Goal: Information Seeking & Learning: Learn about a topic

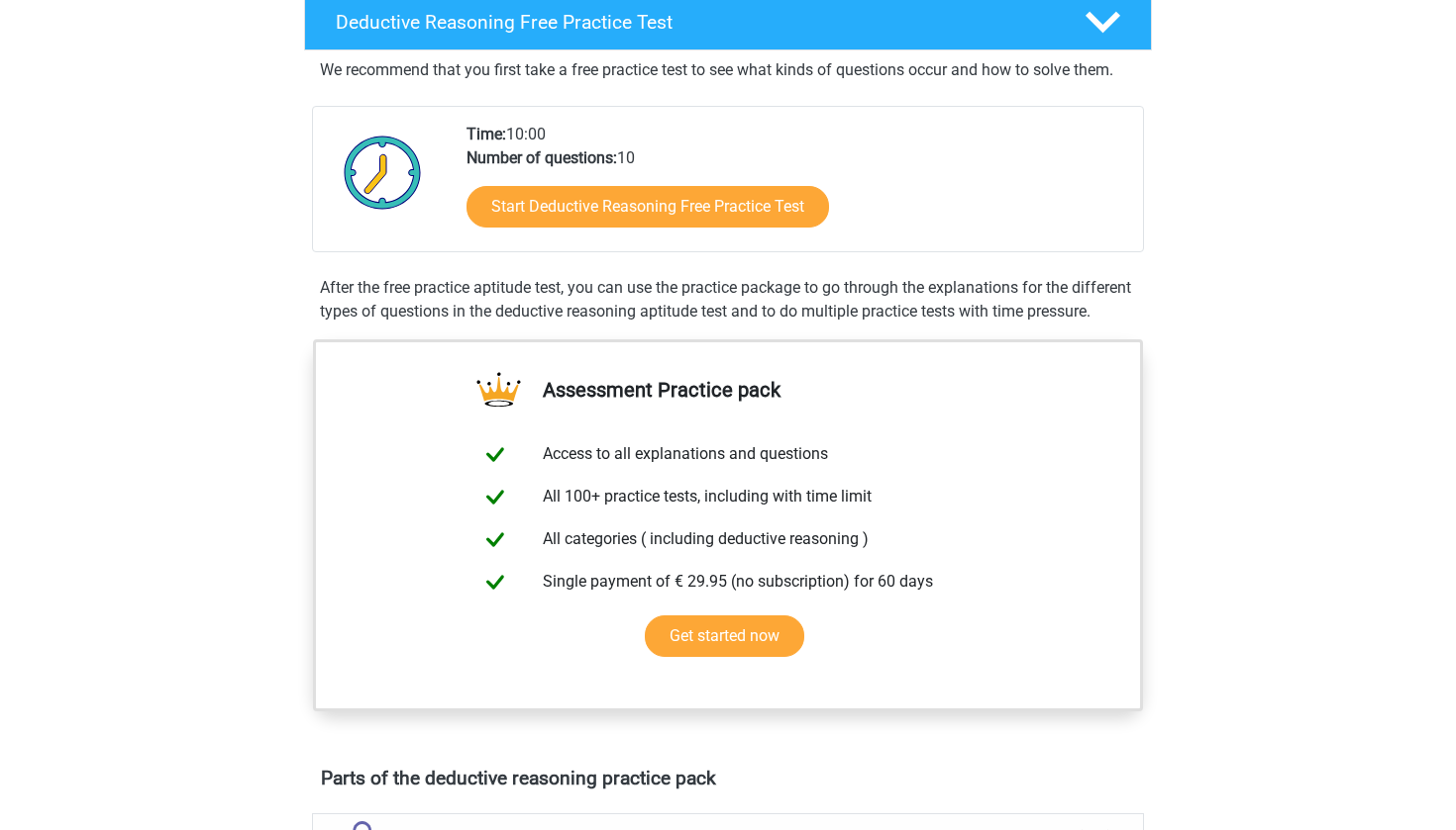
scroll to position [383, 0]
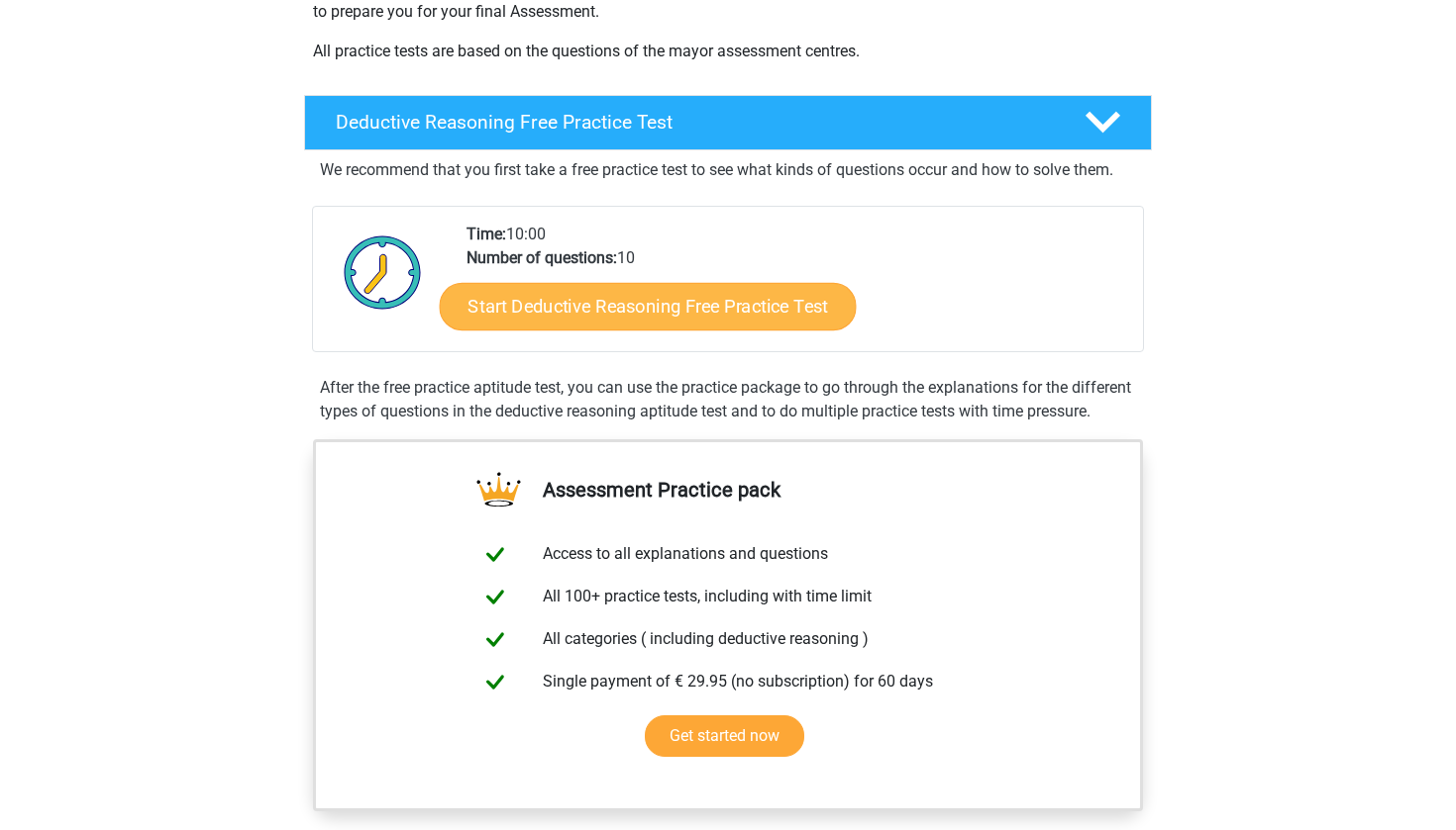
click at [649, 309] on link "Start Deductive Reasoning Free Practice Test" at bounding box center [648, 306] width 417 height 48
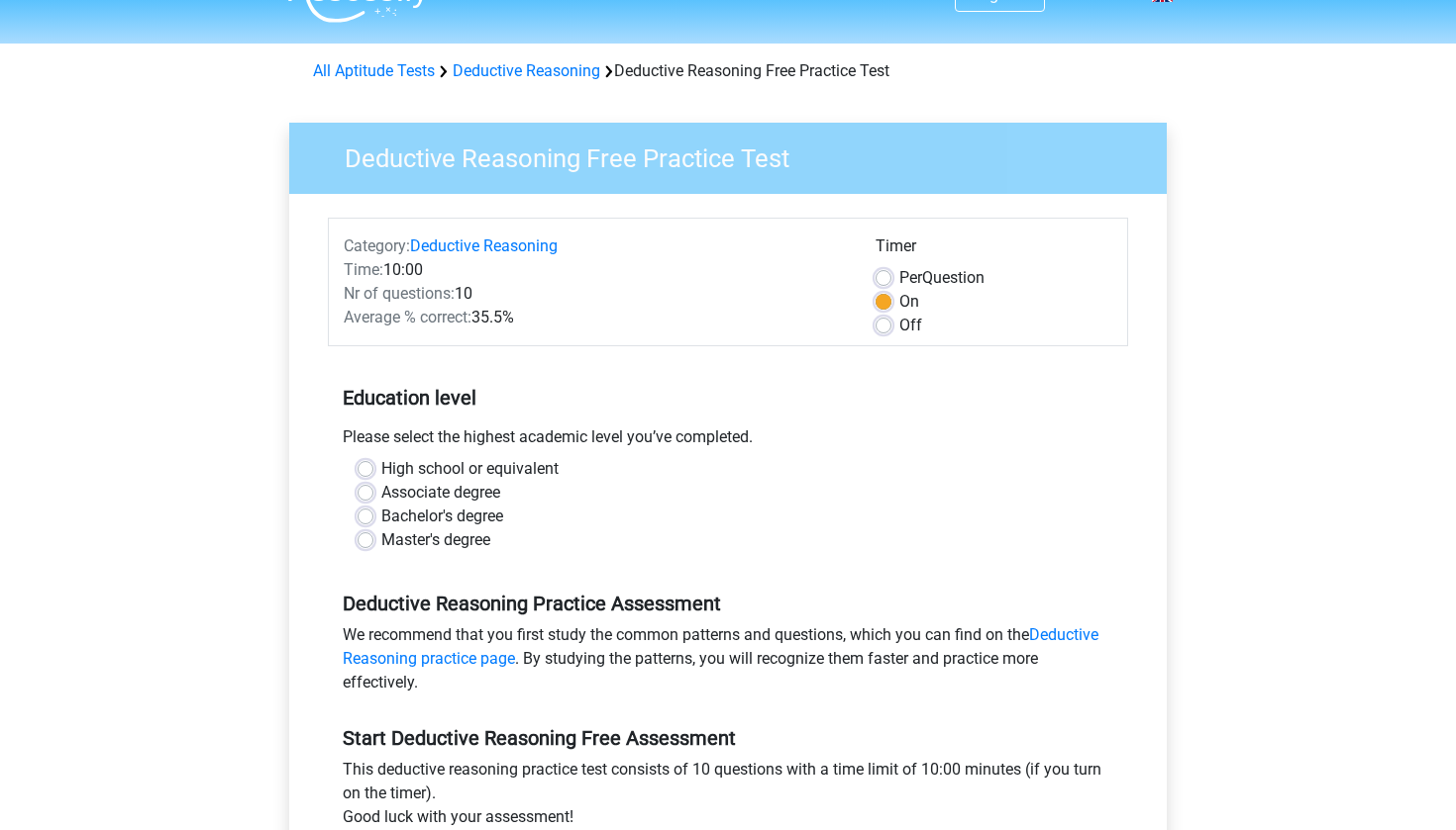
scroll to position [101, 0]
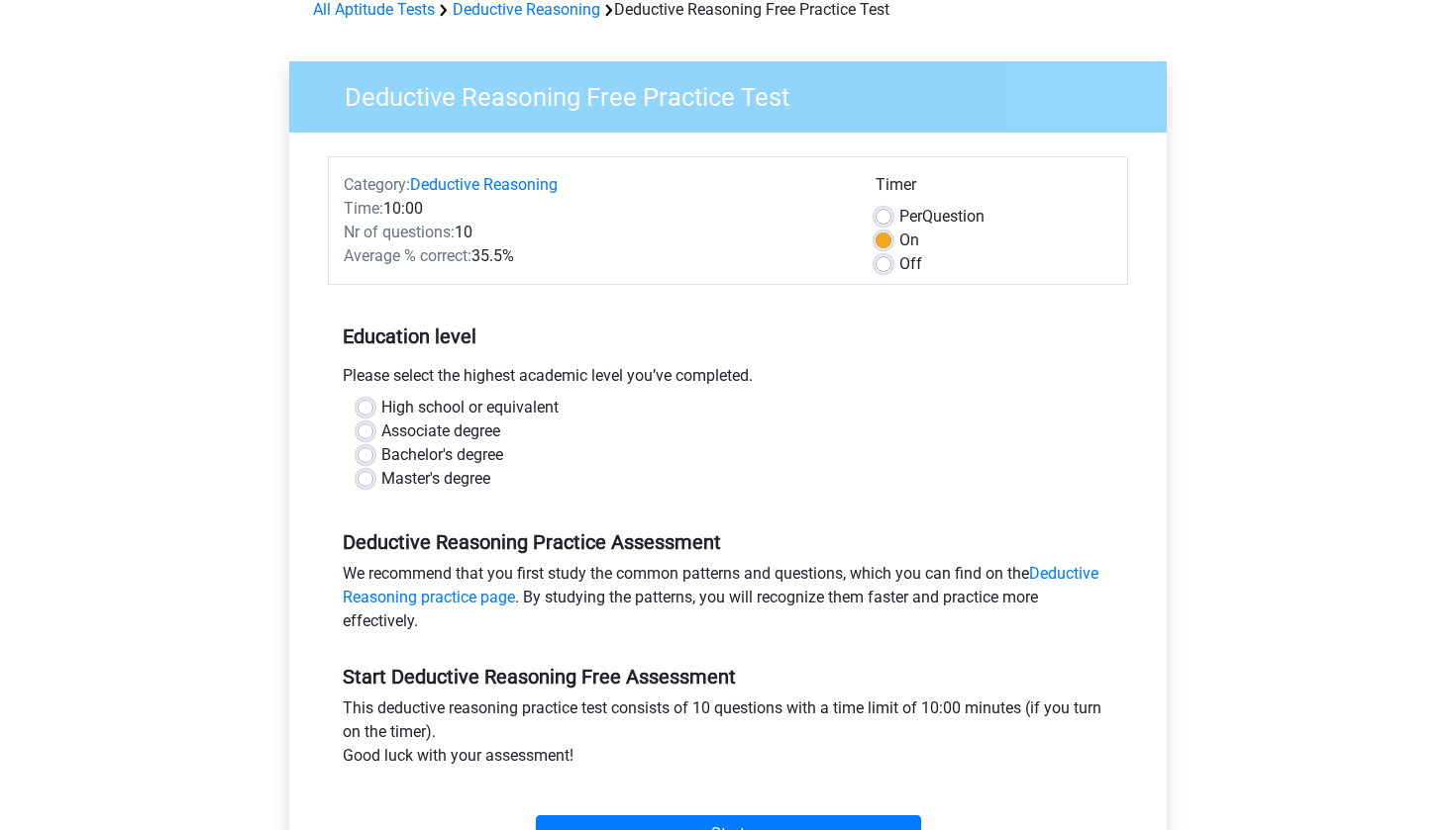
click at [382, 407] on label "High school or equivalent" at bounding box center [470, 408] width 177 height 24
click at [364, 407] on input "High school or equivalent" at bounding box center [366, 406] width 16 height 20
radio input "true"
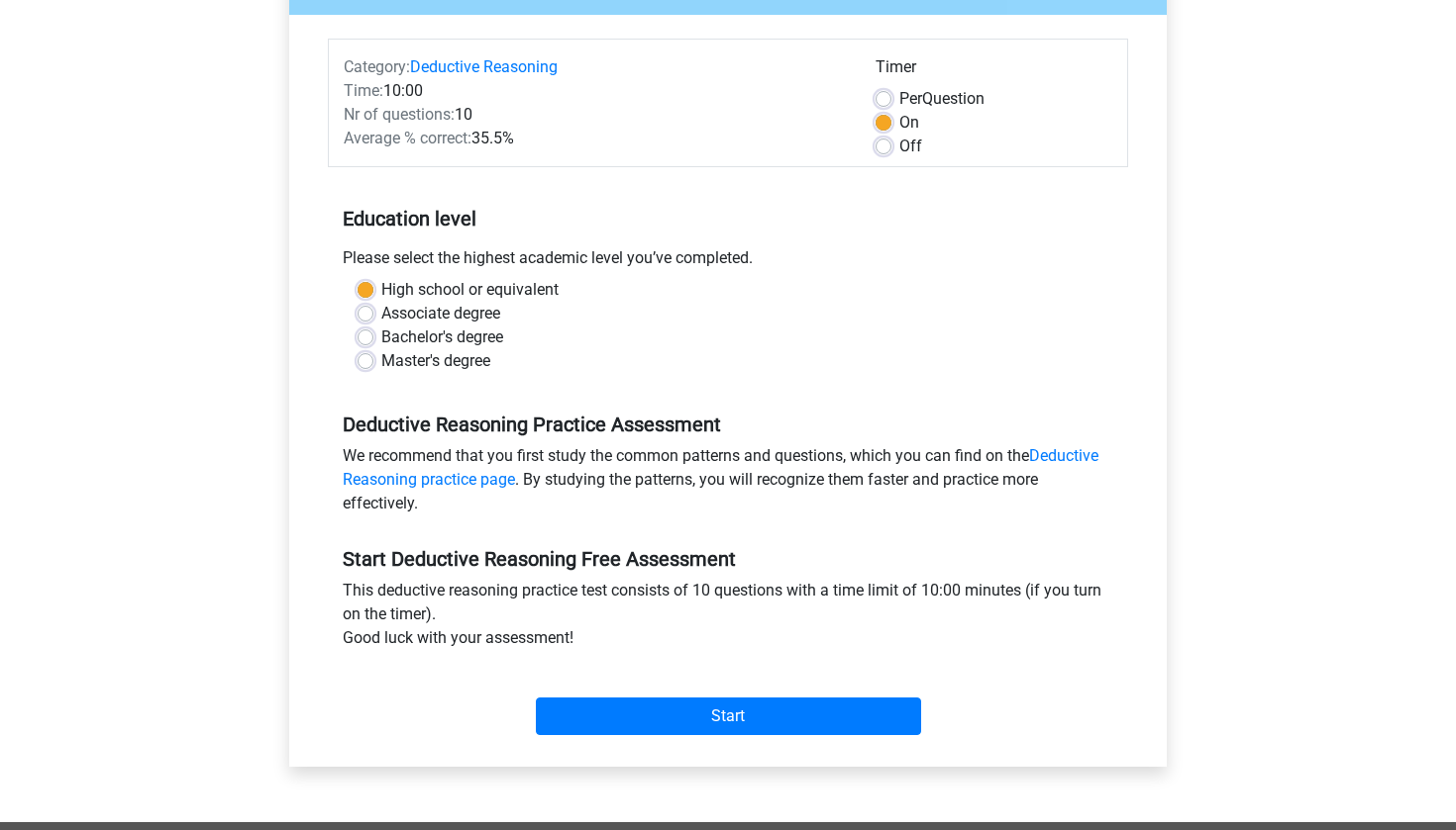
scroll to position [338, 0]
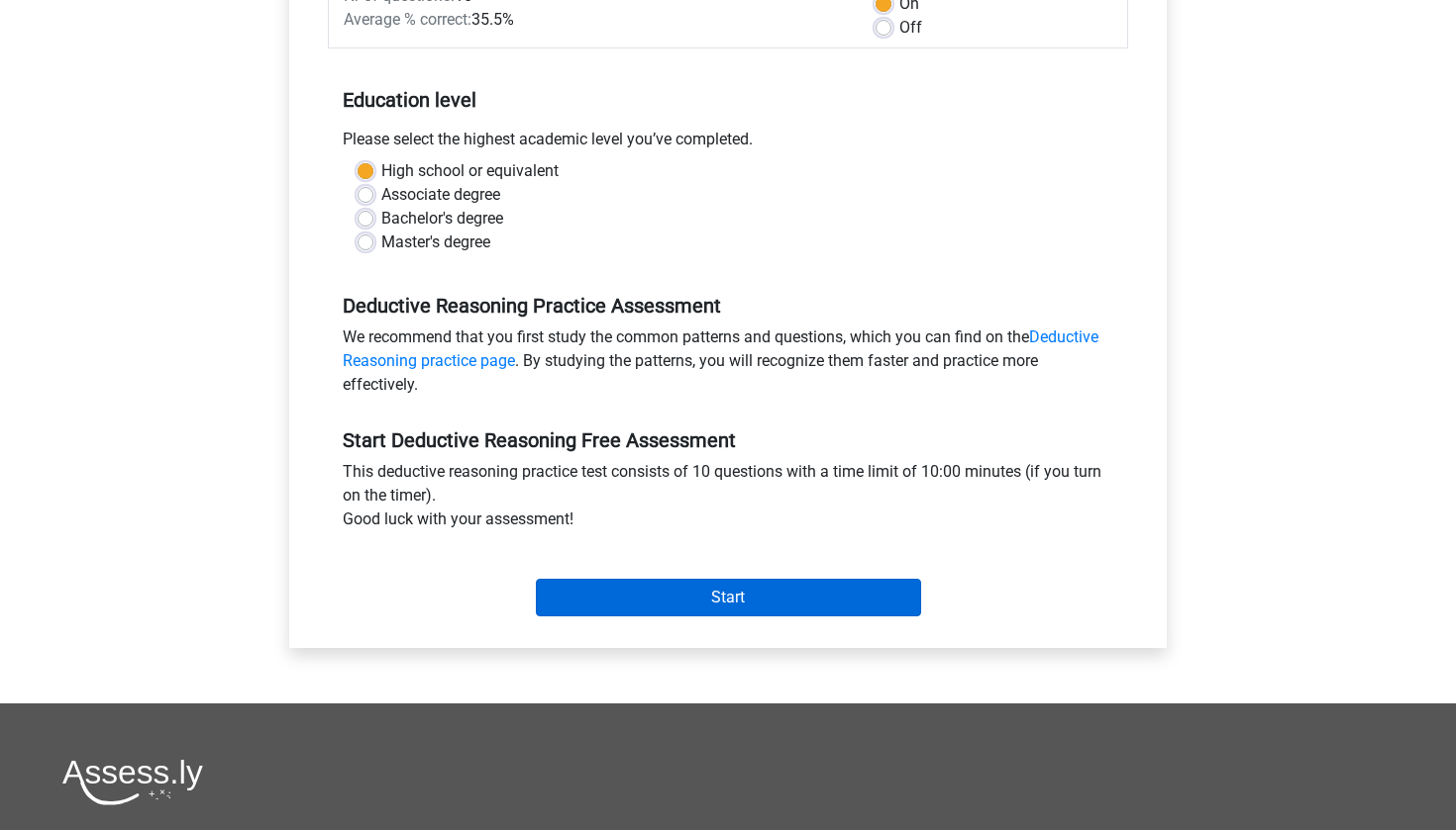
click at [578, 612] on input "Start" at bounding box center [728, 598] width 385 height 38
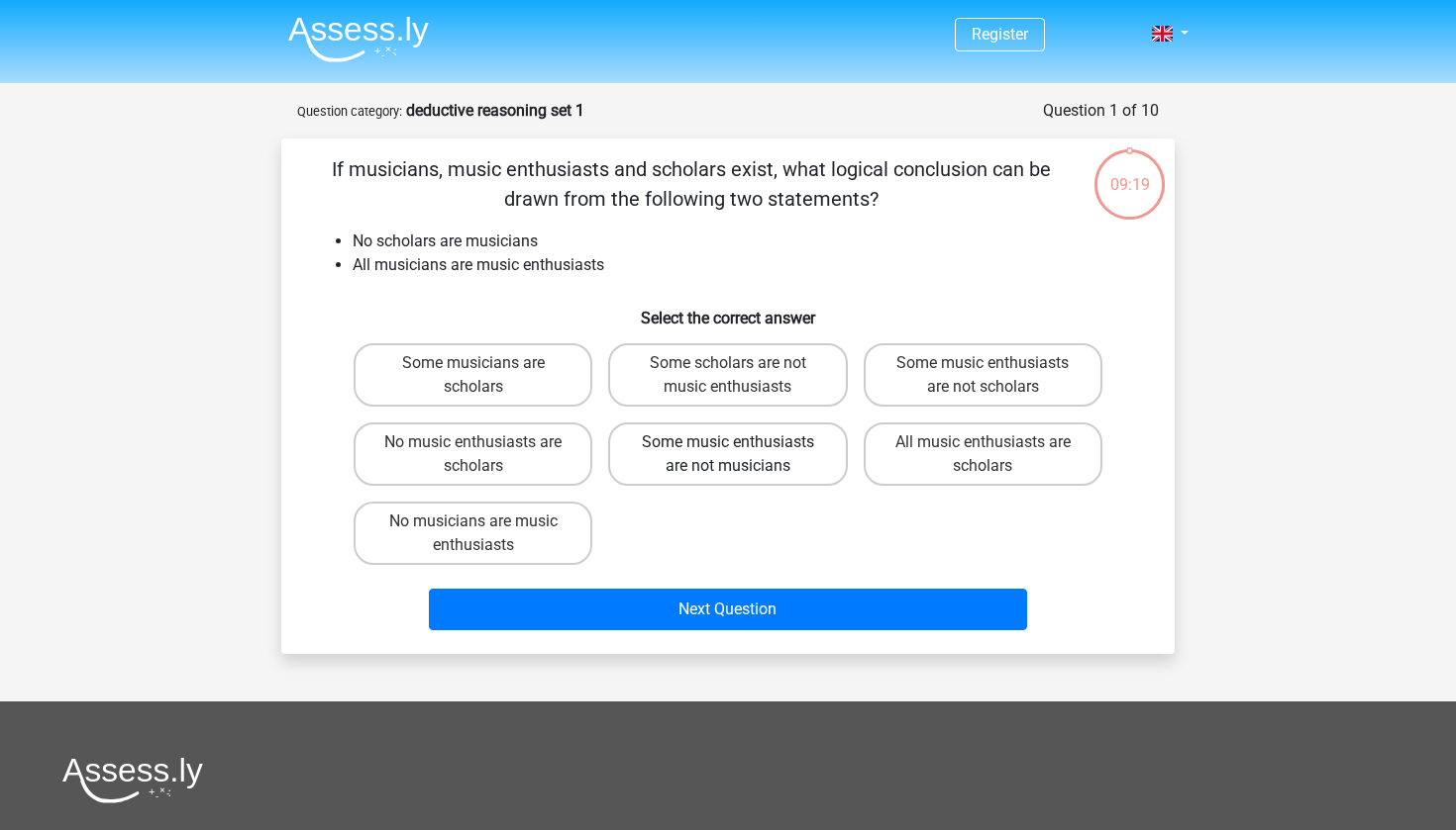
click at [743, 456] on label "Some music enthusiasts are not musicians" at bounding box center [727, 453] width 239 height 63
click at [740, 455] on input "Some music enthusiasts are not musicians" at bounding box center [733, 448] width 13 height 13
radio input "true"
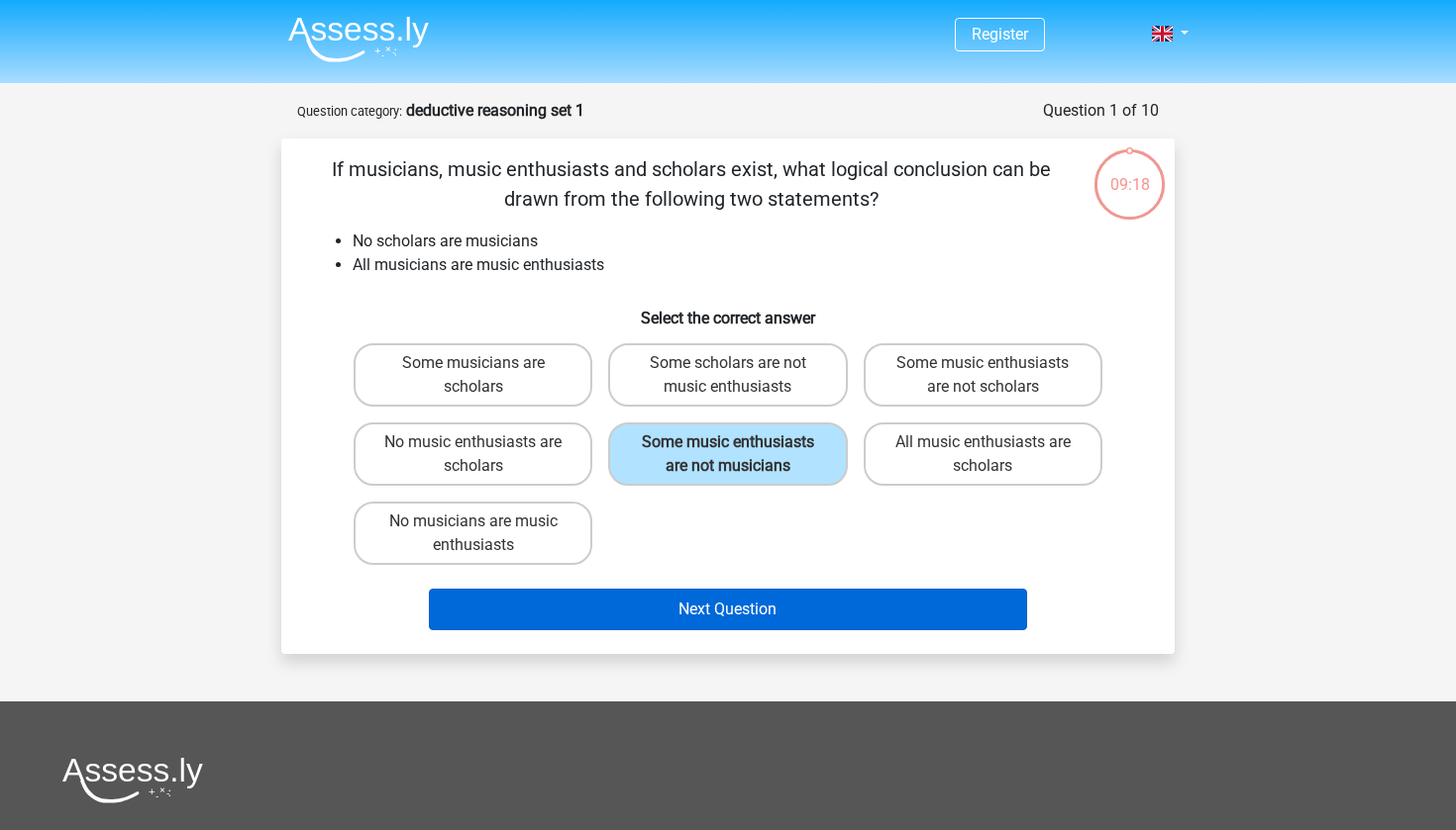
click at [690, 630] on button "Next Question" at bounding box center [728, 610] width 600 height 42
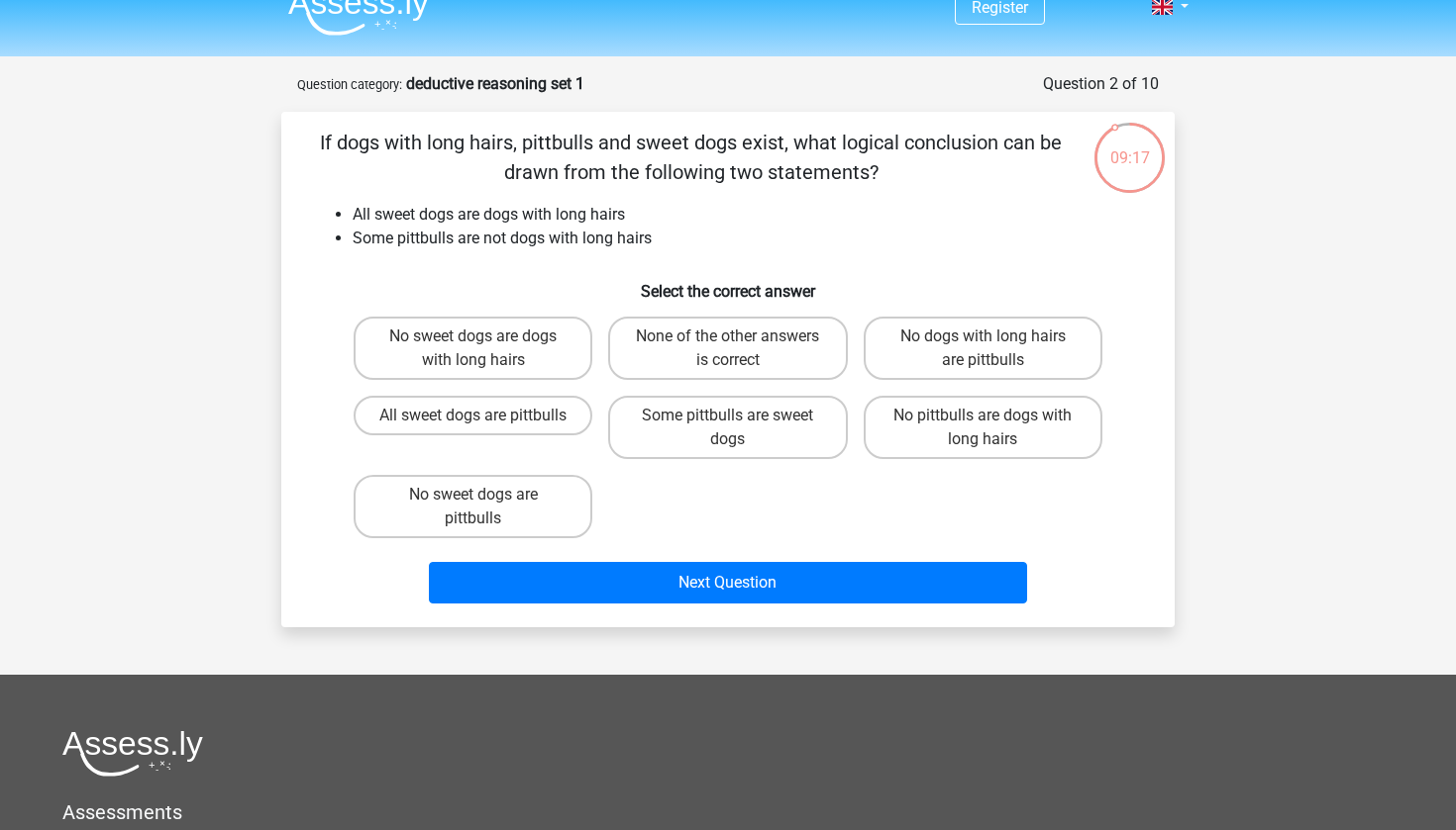
scroll to position [22, 0]
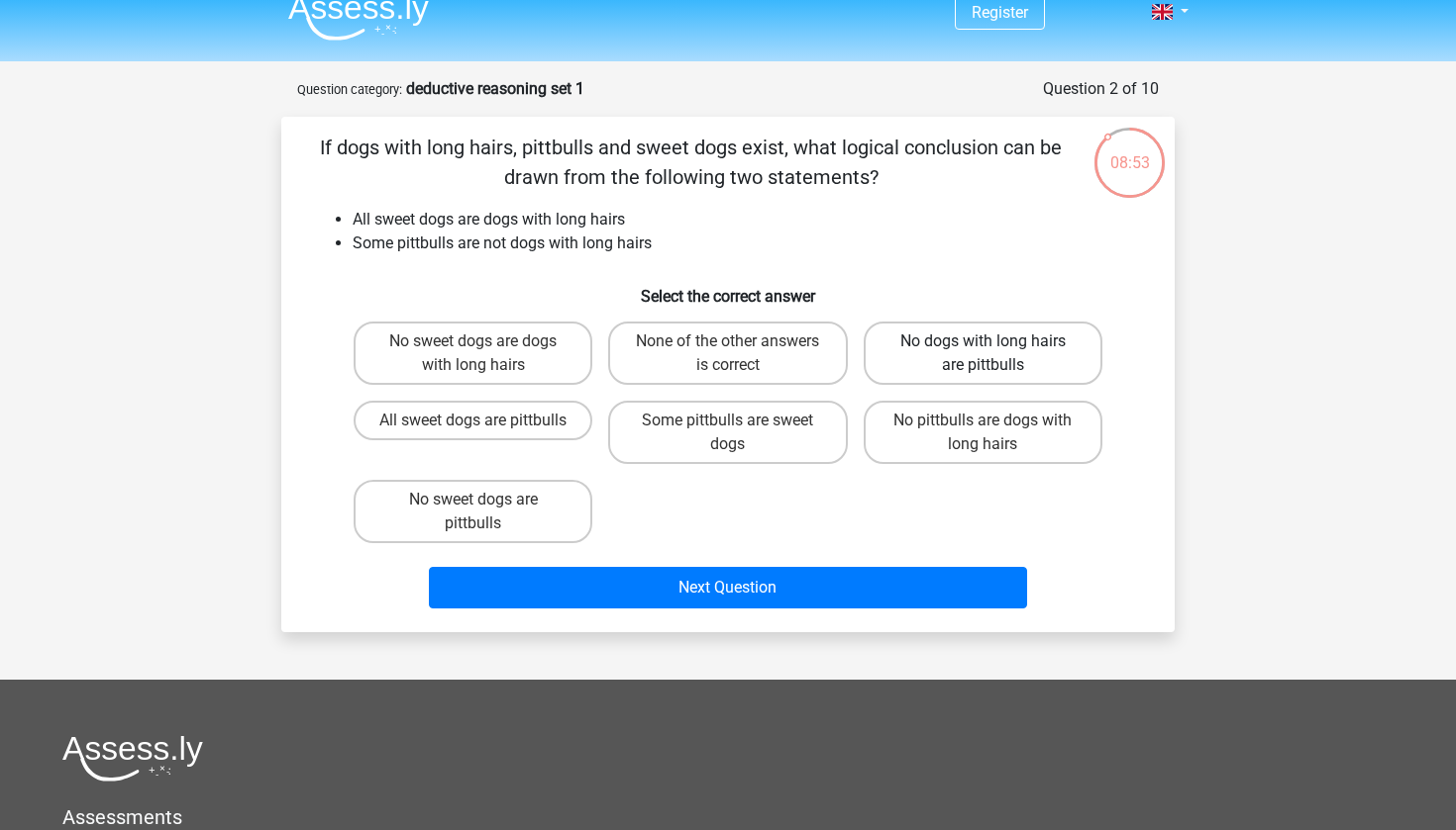
click at [918, 346] on label "No dogs with long hairs are pittbulls" at bounding box center [982, 353] width 239 height 63
click at [982, 346] on input "No dogs with long hairs are pittbulls" at bounding box center [988, 348] width 13 height 13
radio input "true"
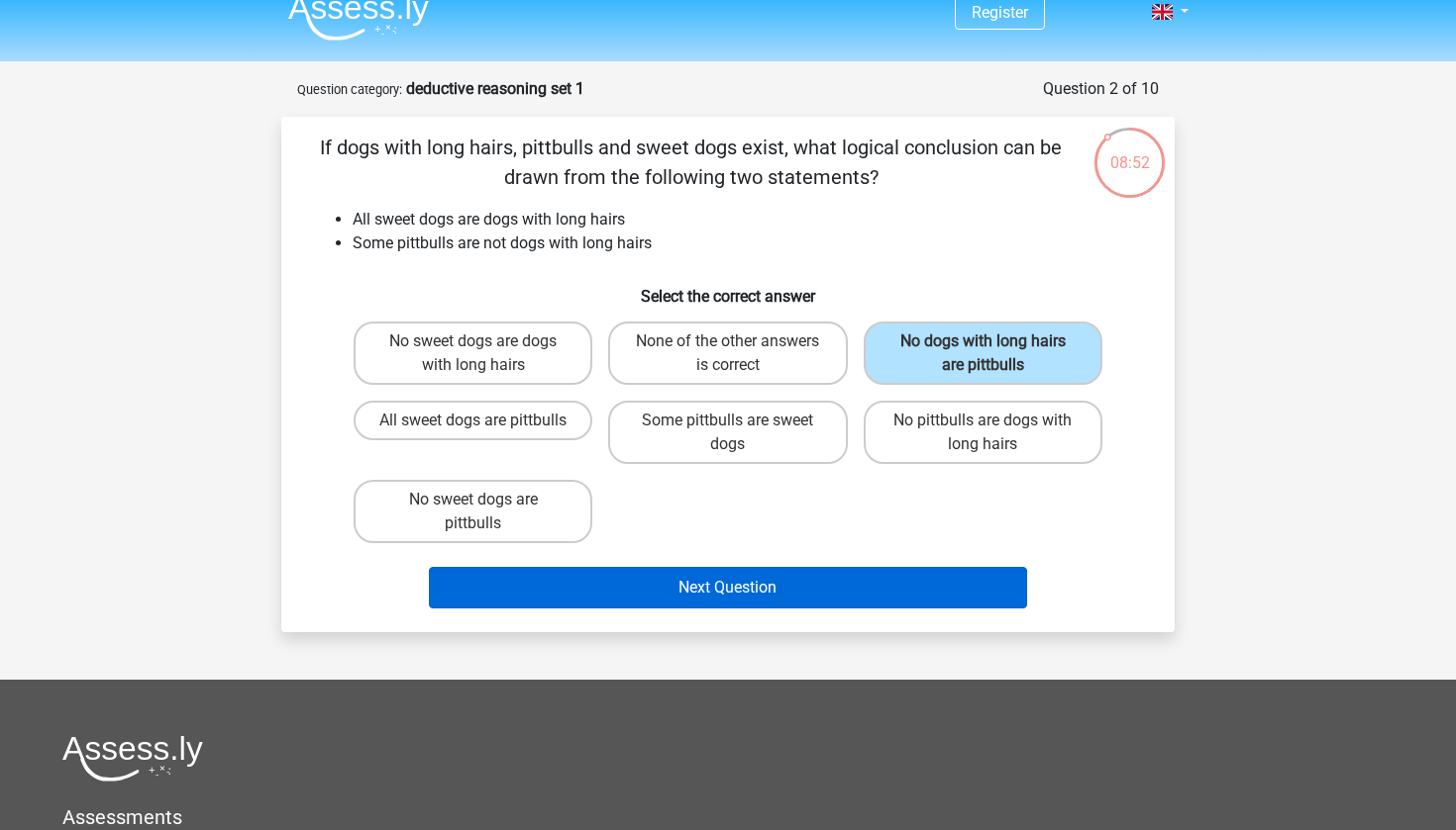
click at [782, 581] on button "Next Question" at bounding box center [728, 588] width 600 height 42
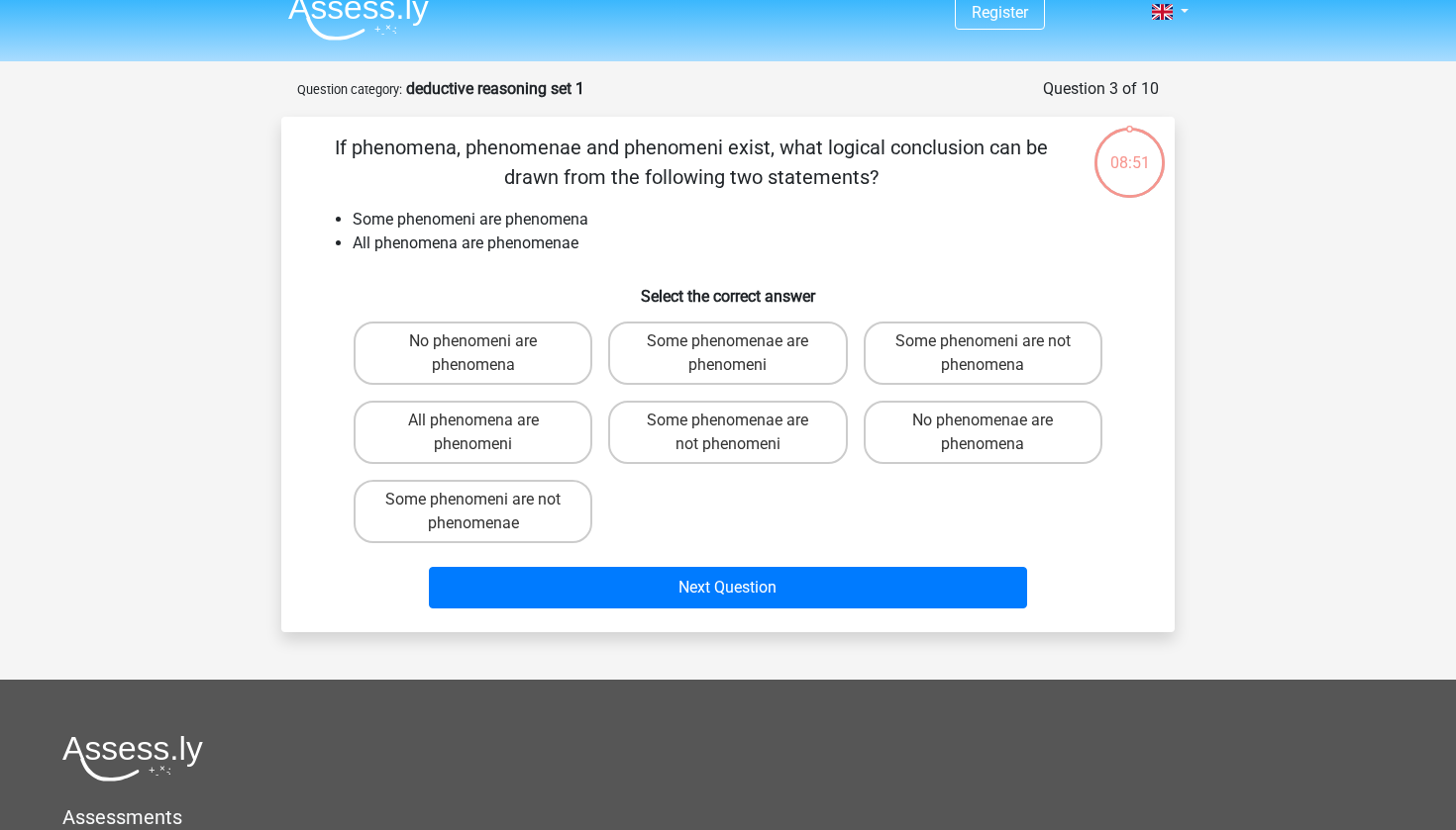
scroll to position [99, 0]
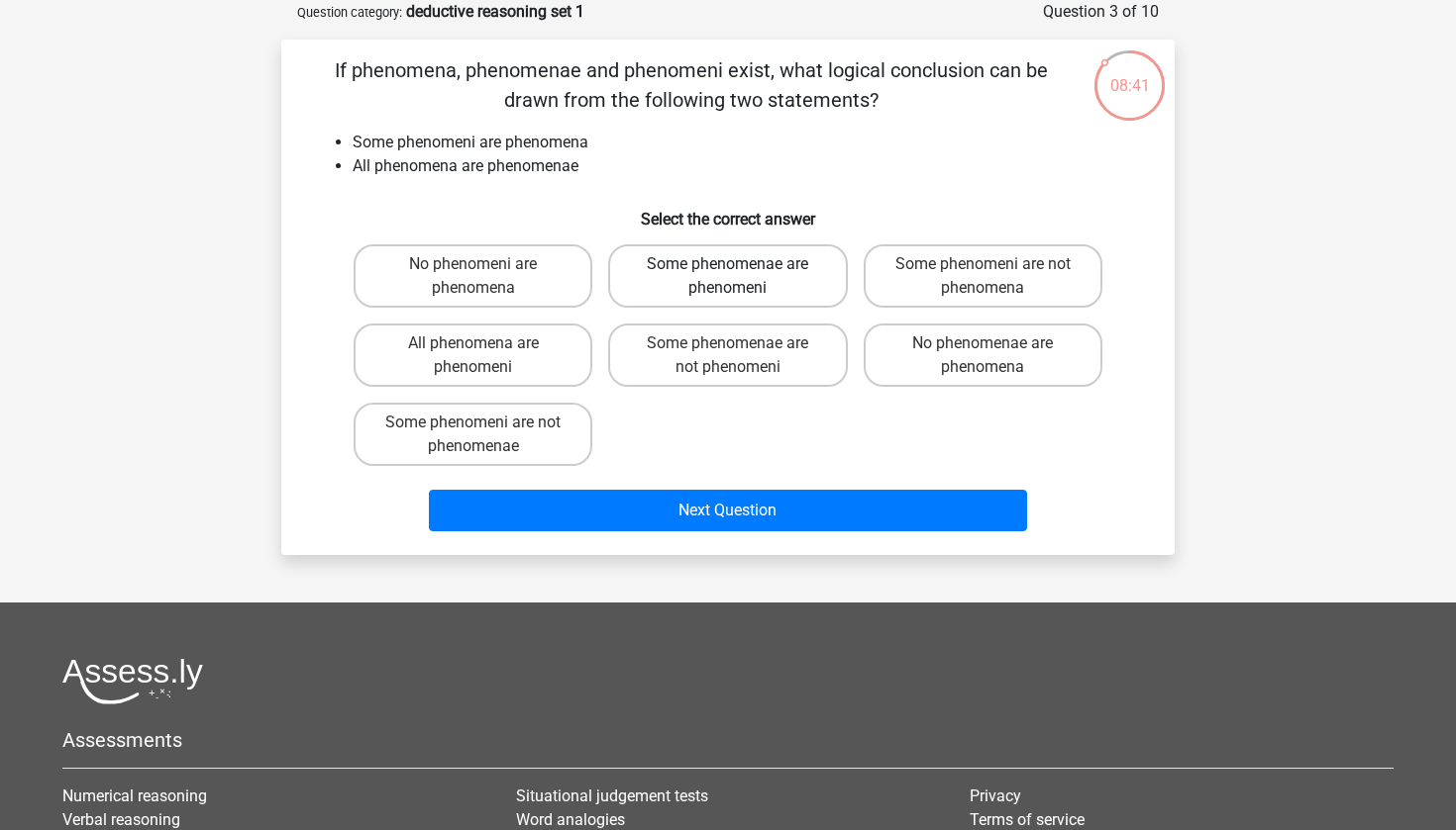
click at [734, 282] on label "Some phenomenae are phenomeni" at bounding box center [727, 276] width 239 height 63
click at [734, 277] on input "Some phenomenae are phenomeni" at bounding box center [733, 271] width 13 height 13
radio input "true"
click at [545, 358] on label "All phenomena are phenomeni" at bounding box center [473, 355] width 239 height 63
click at [487, 357] on input "All phenomena are phenomeni" at bounding box center [480, 350] width 13 height 13
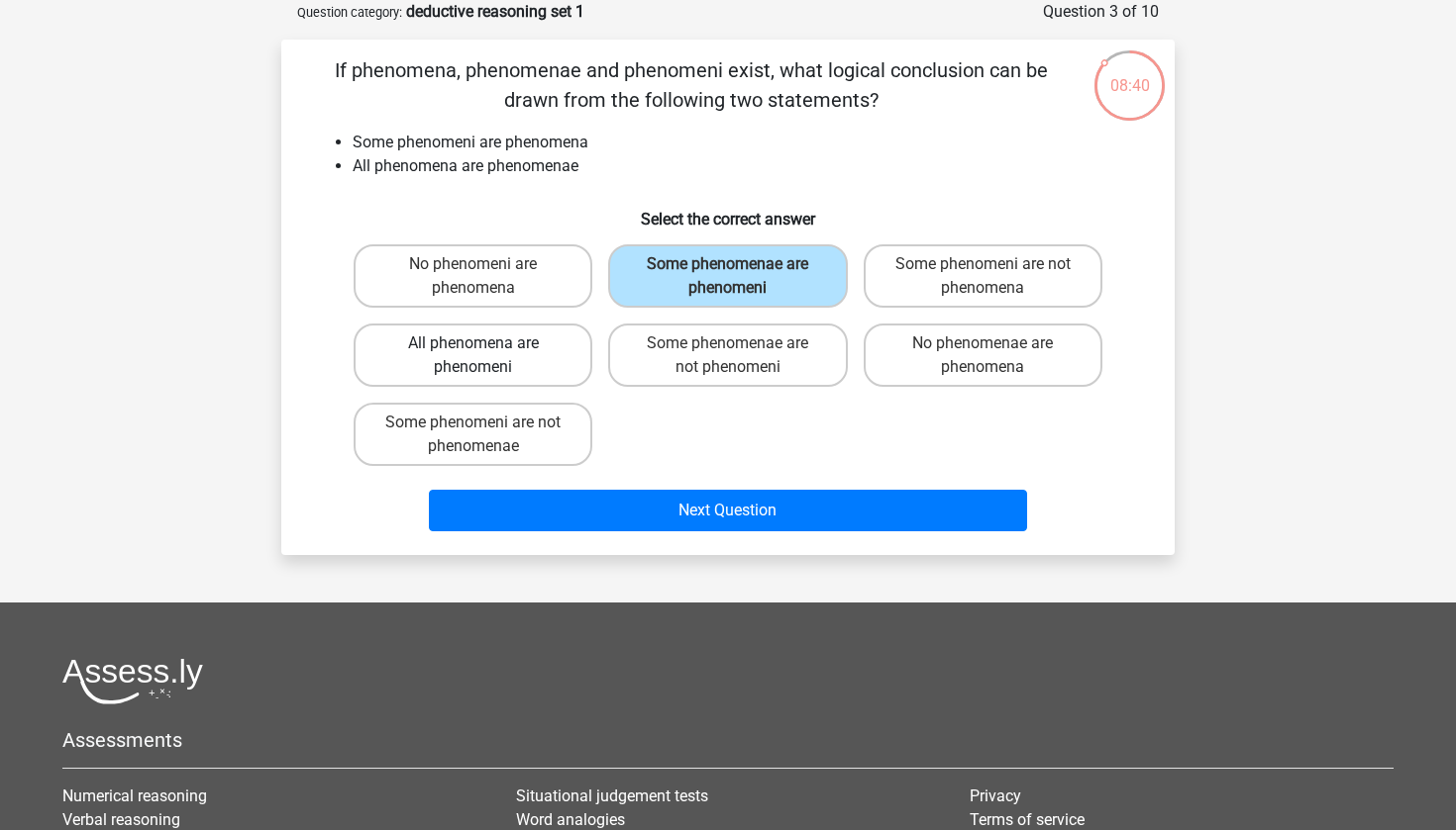
radio input "true"
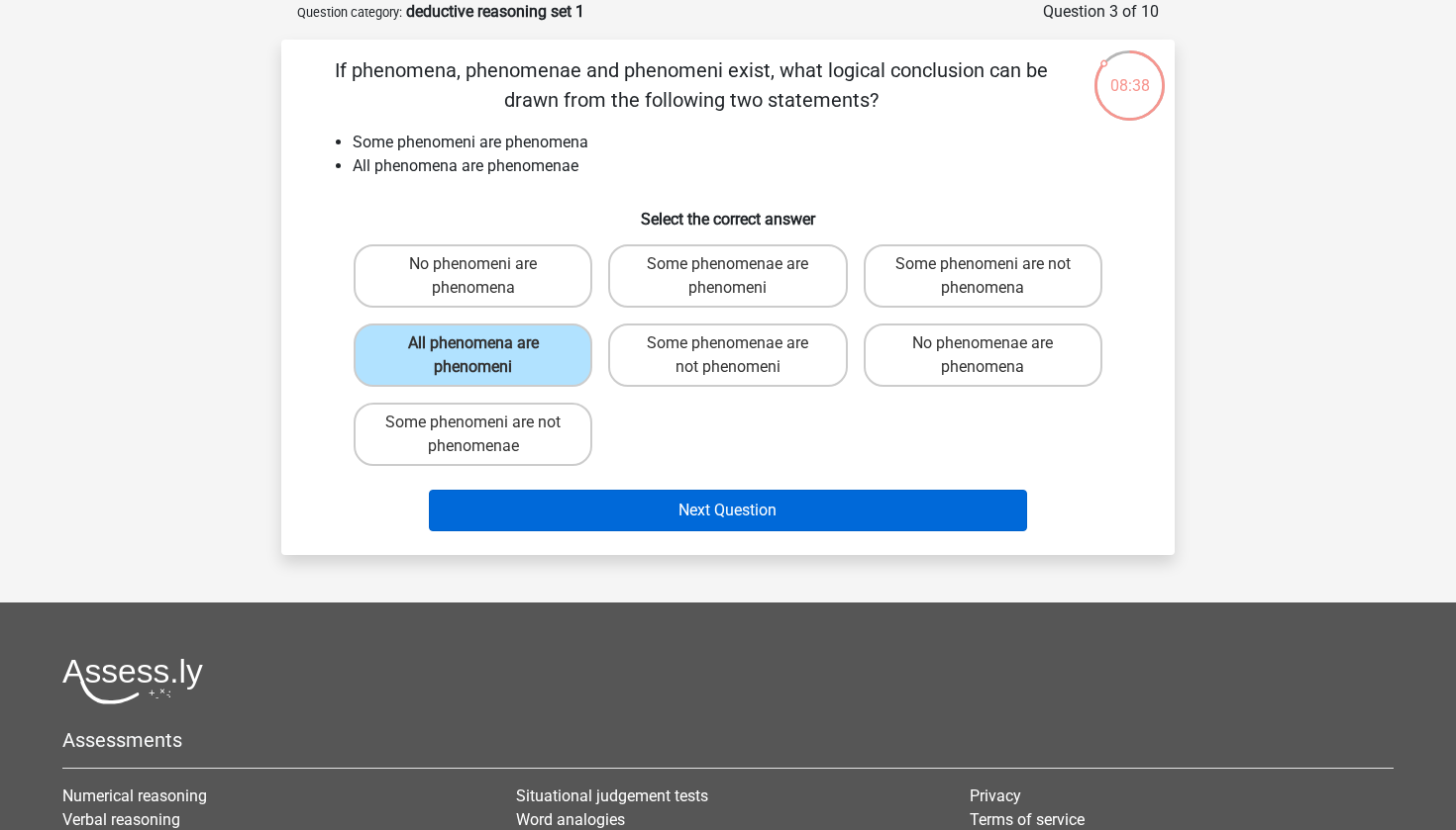
click at [570, 504] on button "Next Question" at bounding box center [728, 511] width 600 height 42
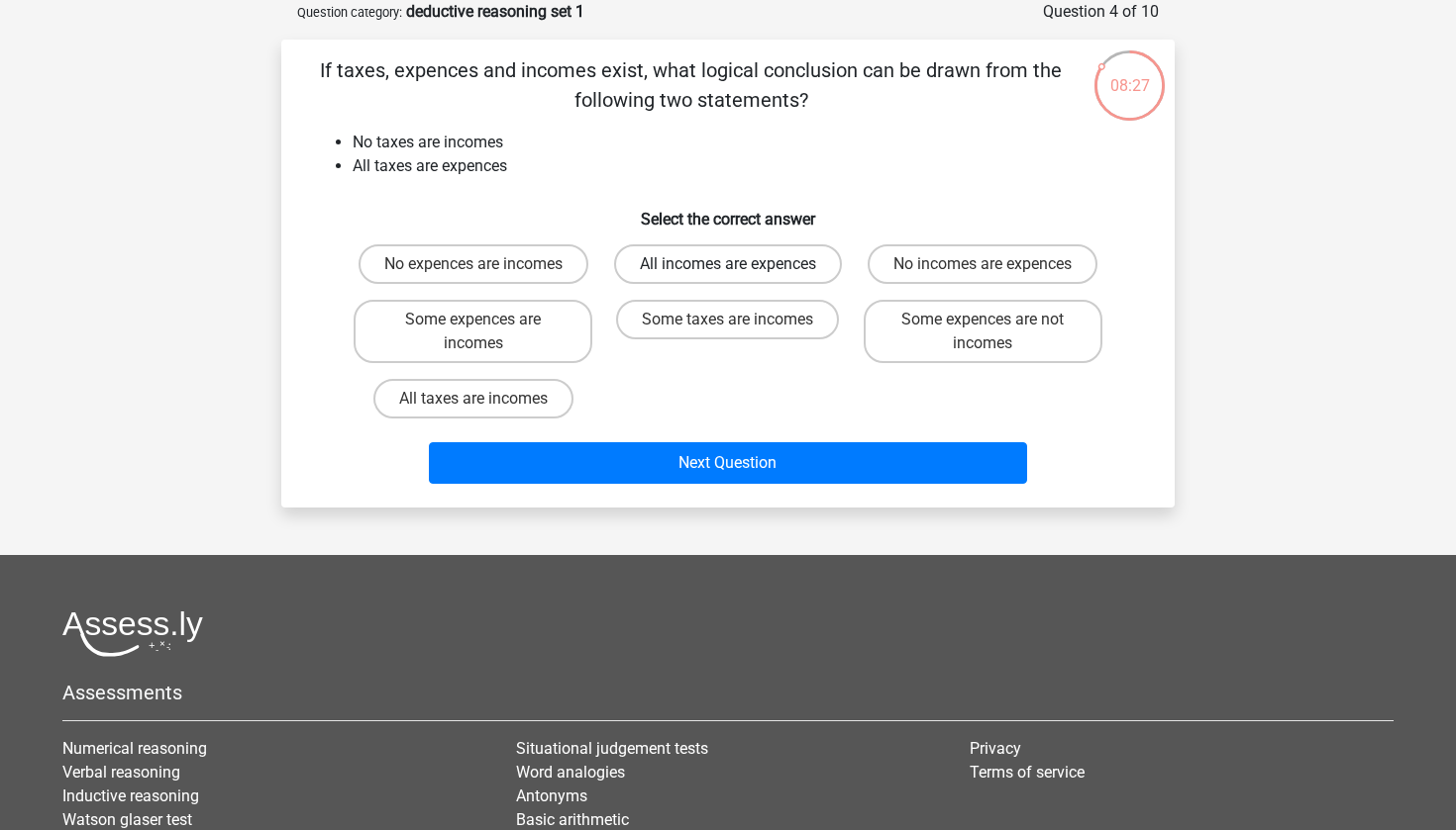
click at [697, 266] on label "All incomes are expences" at bounding box center [728, 265] width 228 height 40
click at [728, 266] on input "All incomes are expences" at bounding box center [733, 271] width 13 height 13
radio input "true"
click at [967, 260] on label "No incomes are expences" at bounding box center [982, 265] width 230 height 40
click at [982, 265] on input "No incomes are expences" at bounding box center [988, 271] width 13 height 13
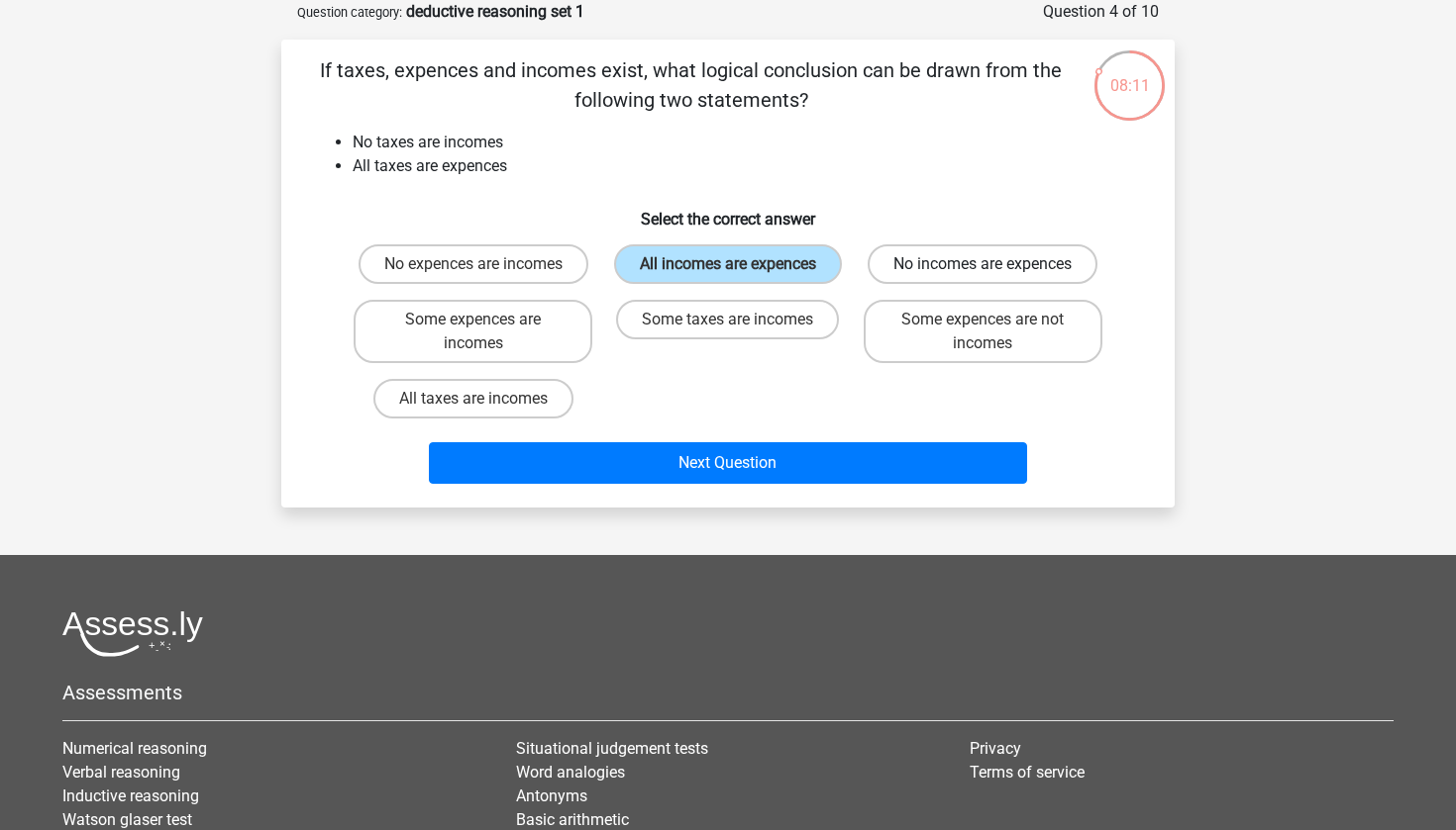
radio input "true"
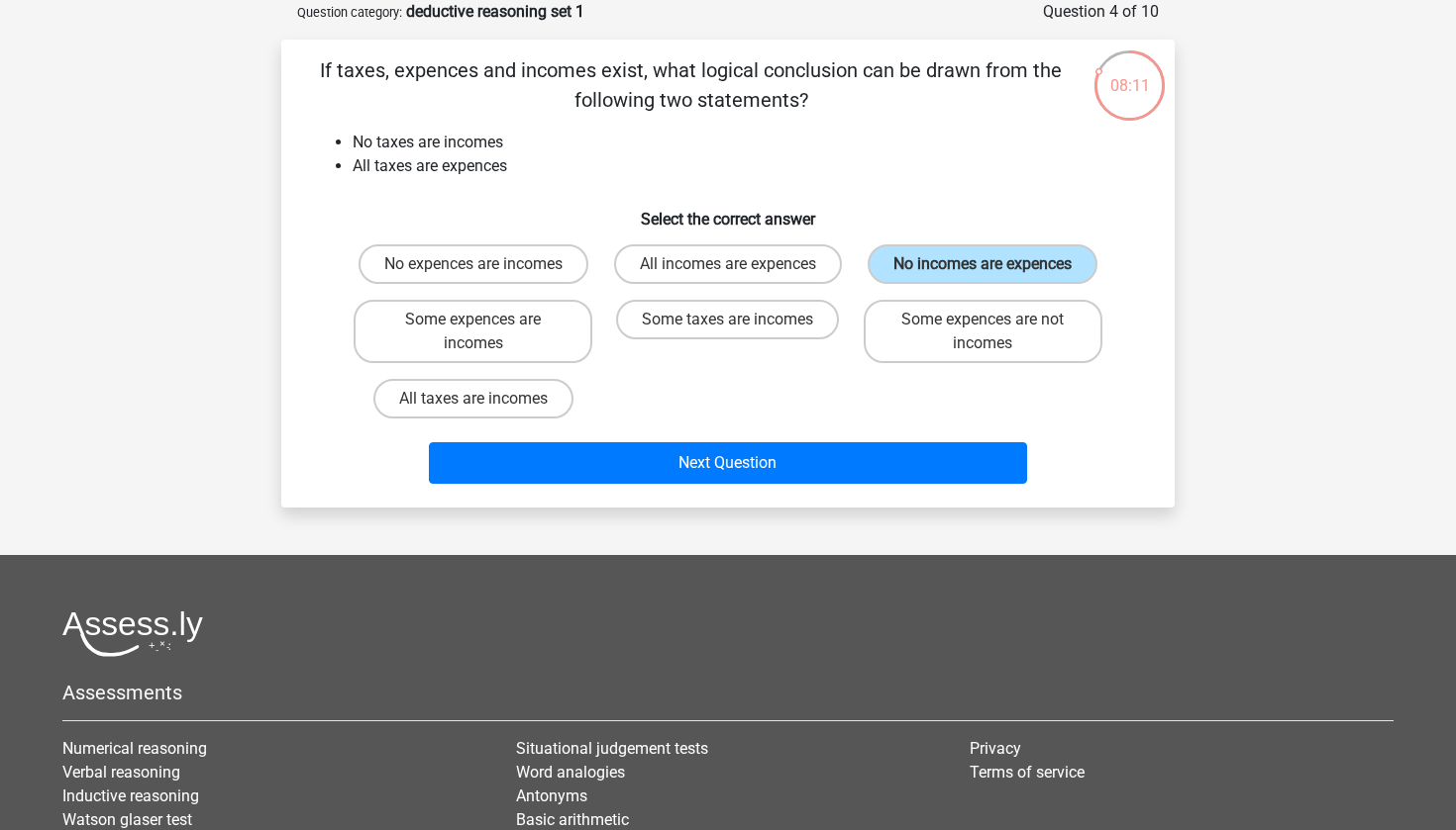
drag, startPoint x: 846, startPoint y: 442, endPoint x: 846, endPoint y: 457, distance: 15.0
click at [846, 426] on div "No expences are incomes All incomes are expences No incomes are expences Some e…" at bounding box center [728, 332] width 764 height 190
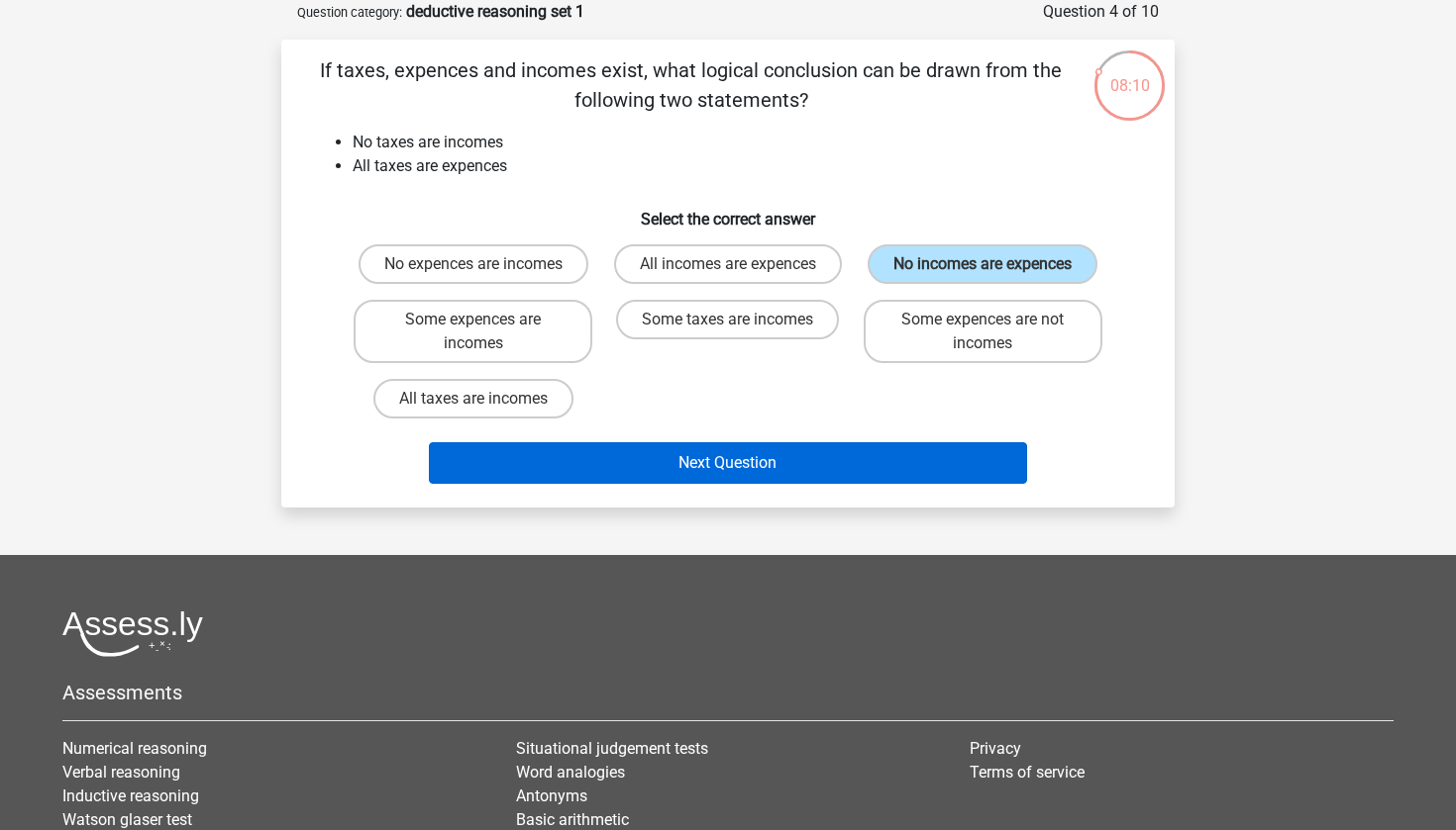
click at [839, 484] on button "Next Question" at bounding box center [728, 463] width 600 height 42
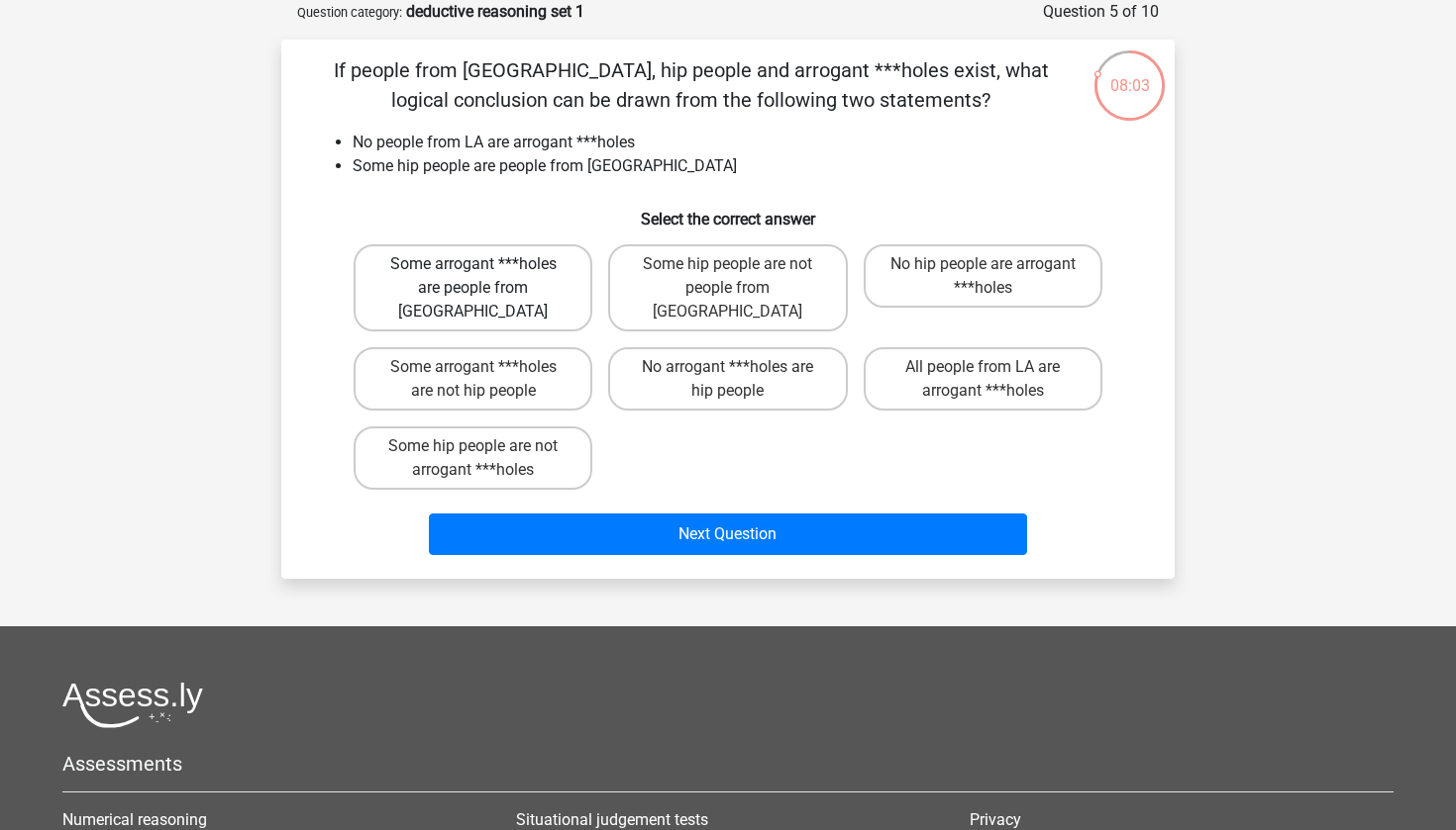
click at [513, 293] on label "Some arrogant ***holes are people from LA" at bounding box center [473, 288] width 239 height 87
click at [487, 277] on input "Some arrogant ***holes are people from LA" at bounding box center [480, 271] width 13 height 13
radio input "true"
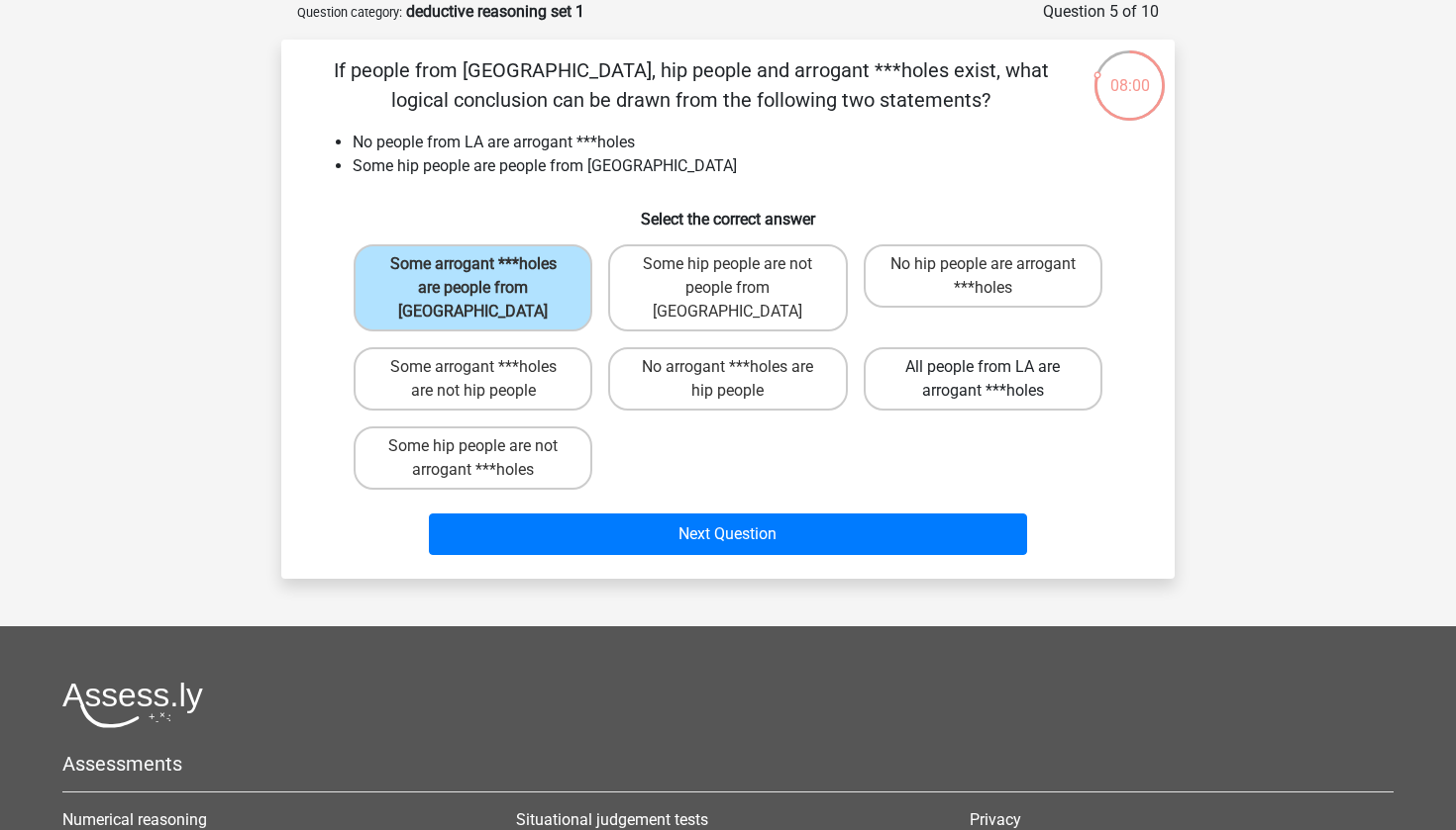
click at [942, 379] on label "All people from LA are arrogant ***holes" at bounding box center [982, 379] width 239 height 63
click at [982, 379] on input "All people from LA are arrogant ***holes" at bounding box center [988, 374] width 13 height 13
radio input "true"
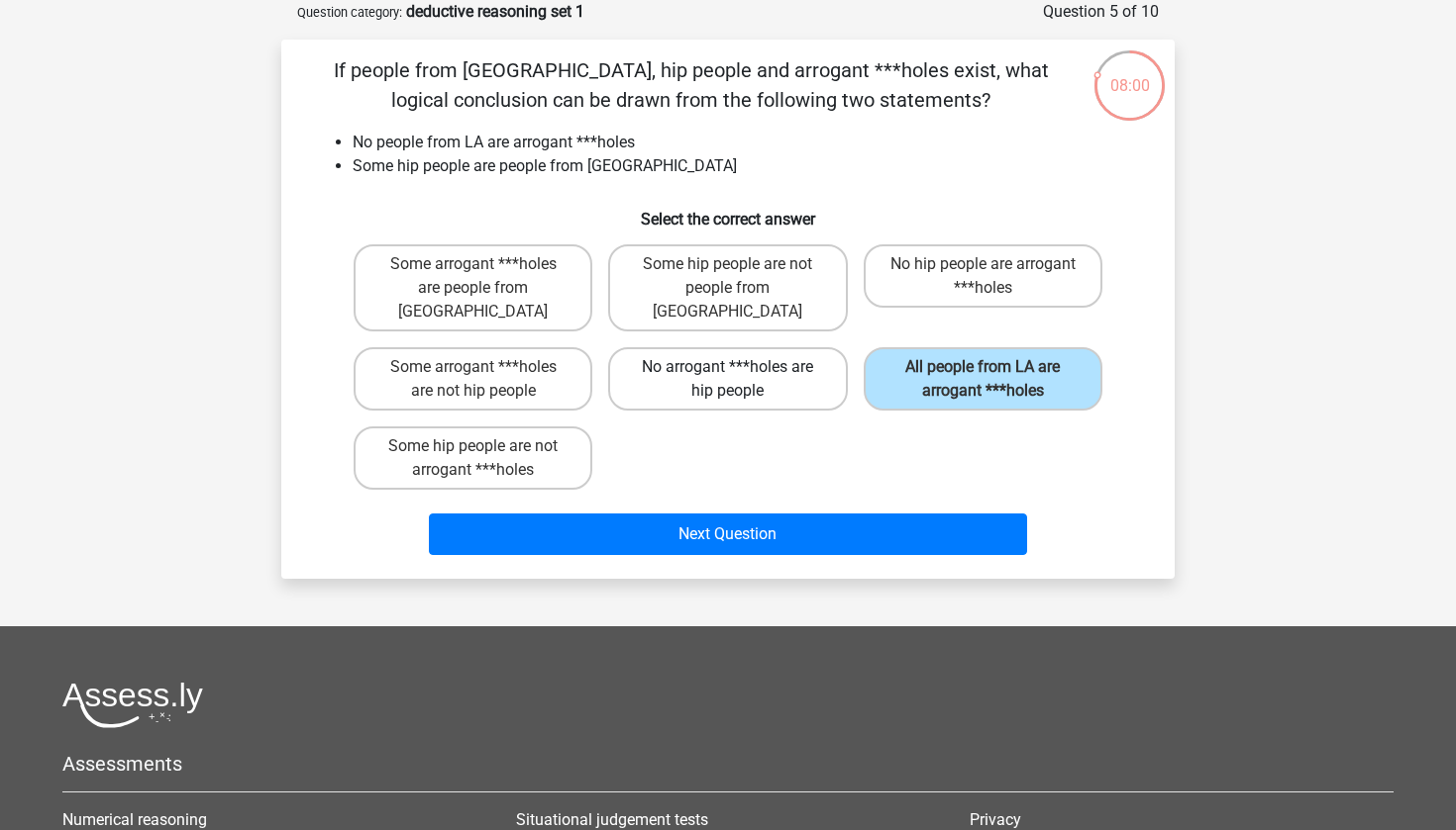
click at [749, 348] on label "No arrogant ***holes are hip people" at bounding box center [727, 379] width 239 height 63
click at [740, 368] on input "No arrogant ***holes are hip people" at bounding box center [733, 374] width 13 height 13
radio input "true"
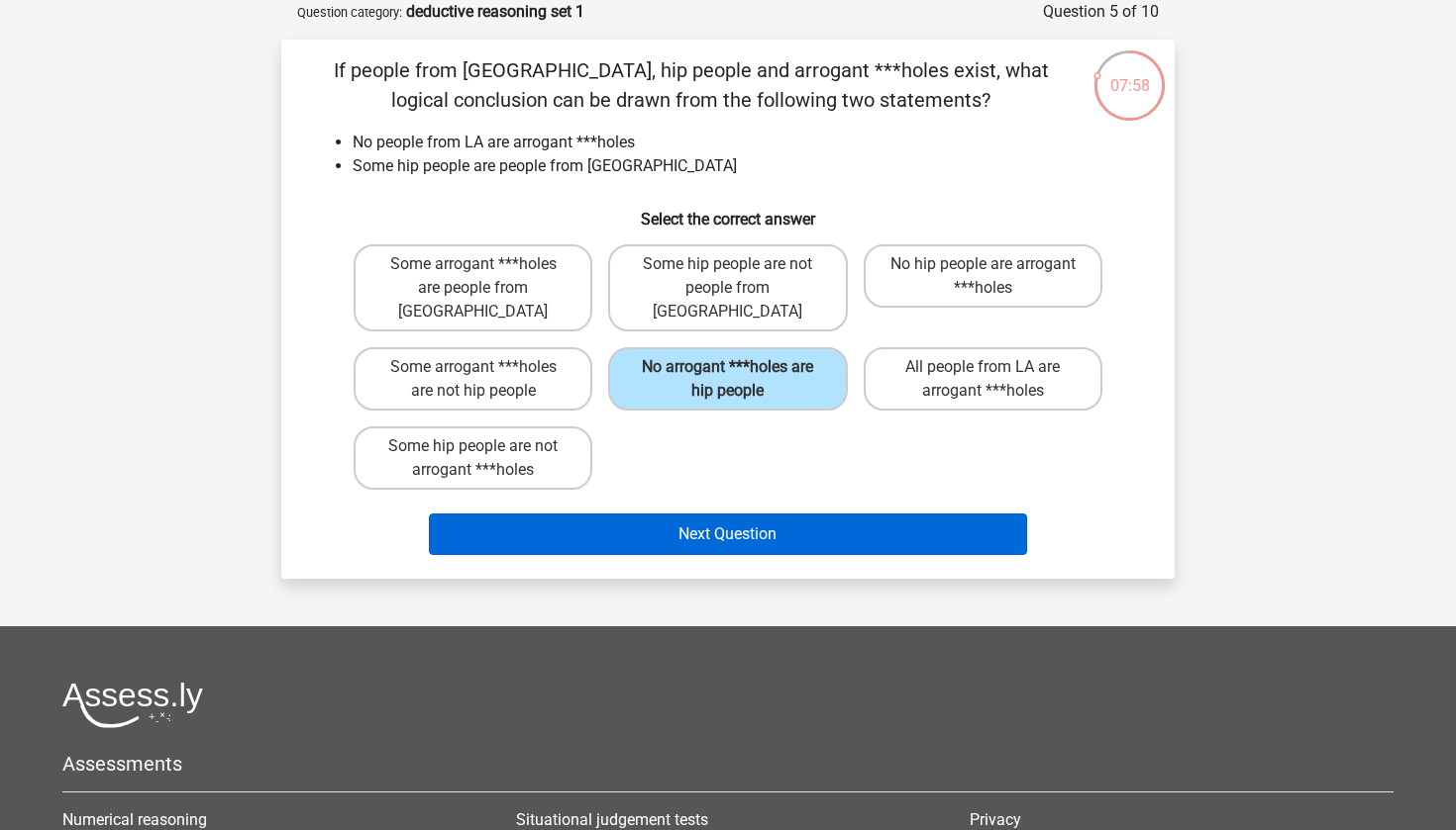
click at [702, 516] on button "Next Question" at bounding box center [728, 534] width 600 height 42
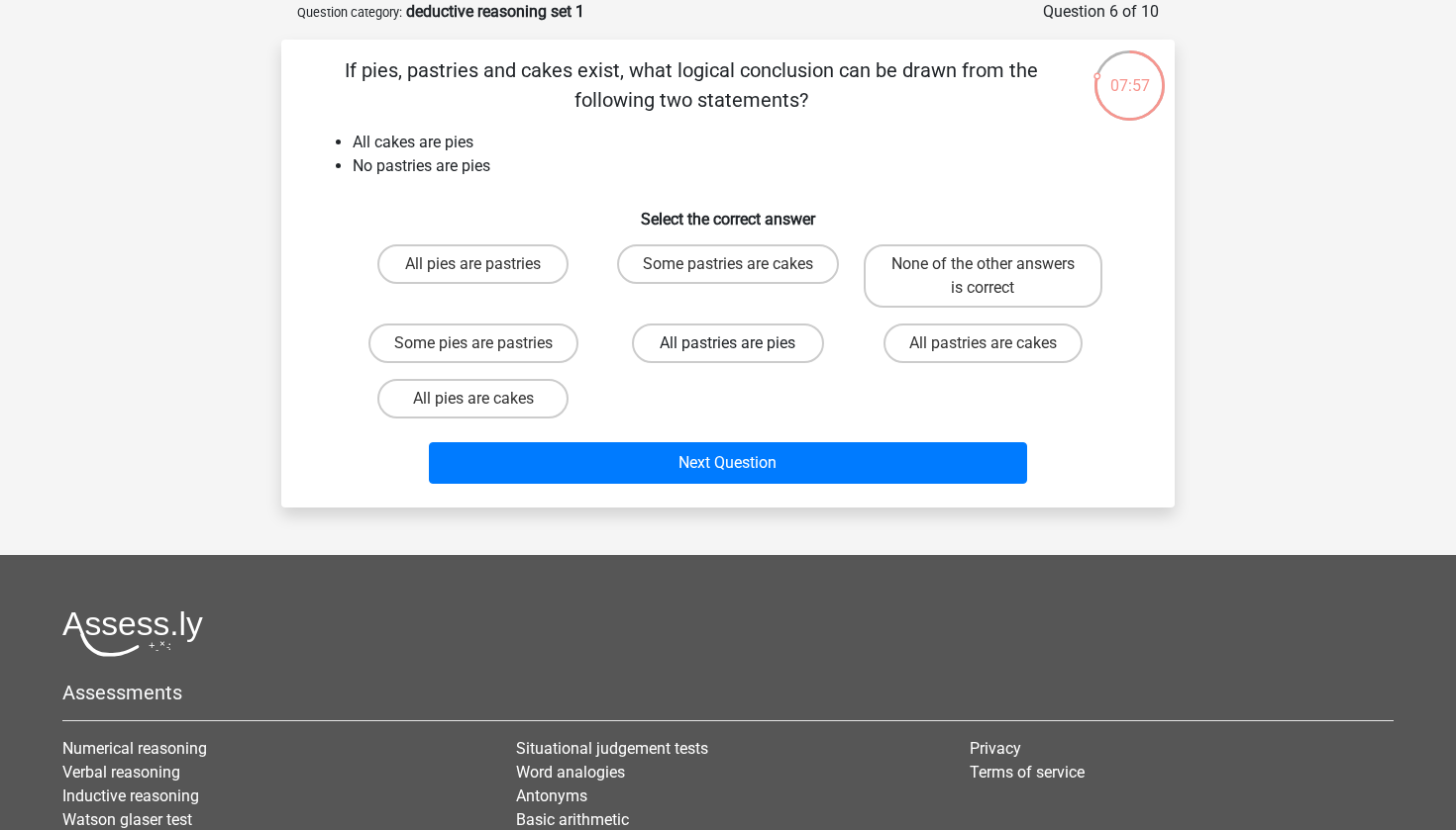
click at [757, 337] on label "All pastries are pies" at bounding box center [727, 344] width 191 height 40
click at [740, 344] on input "All pastries are pies" at bounding box center [733, 350] width 13 height 13
radio input "true"
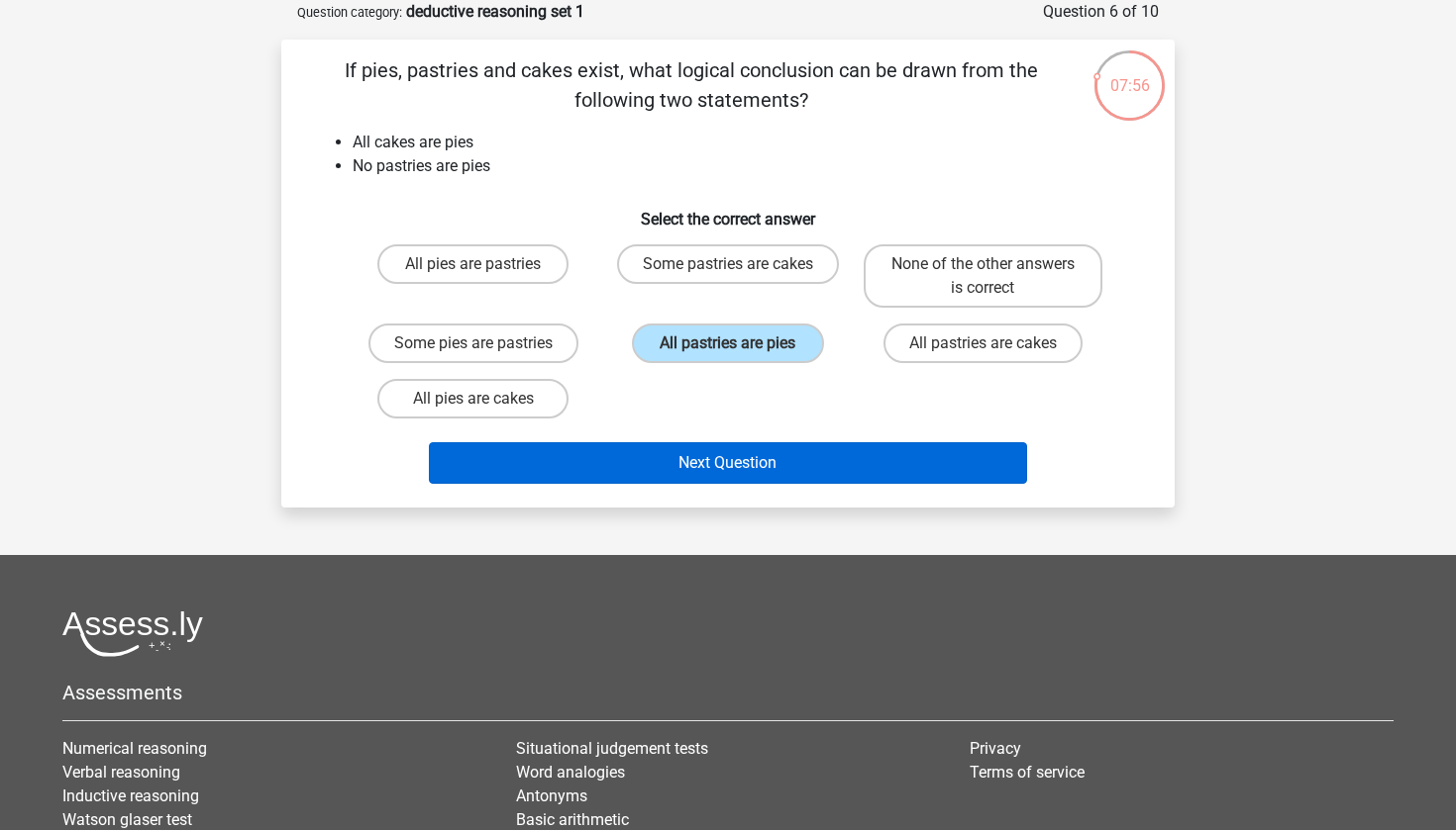
click at [736, 460] on button "Next Question" at bounding box center [728, 463] width 600 height 42
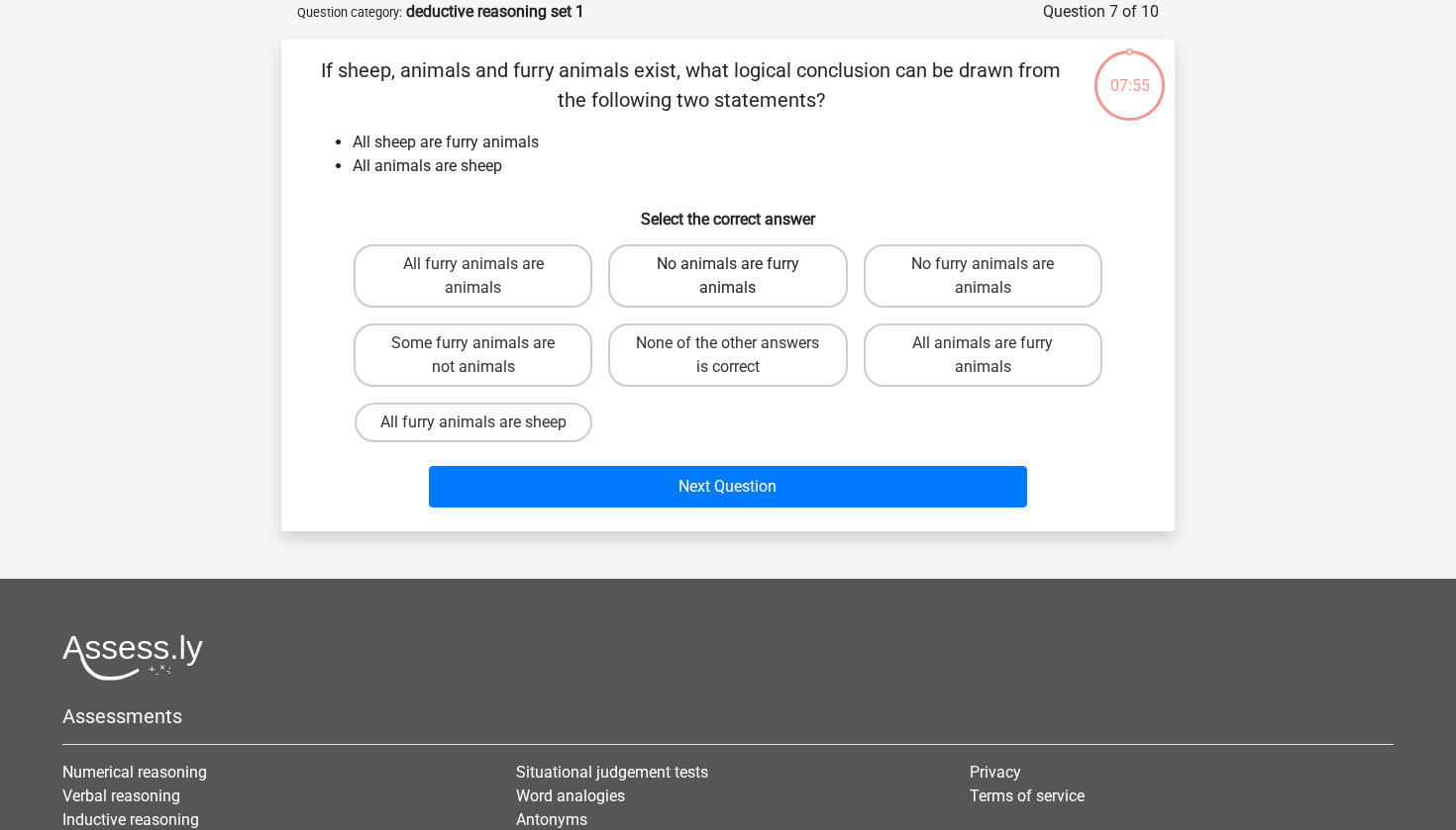
click at [751, 296] on label "No animals are furry animals" at bounding box center [727, 276] width 239 height 63
click at [740, 277] on input "No animals are furry animals" at bounding box center [733, 271] width 13 height 13
radio input "true"
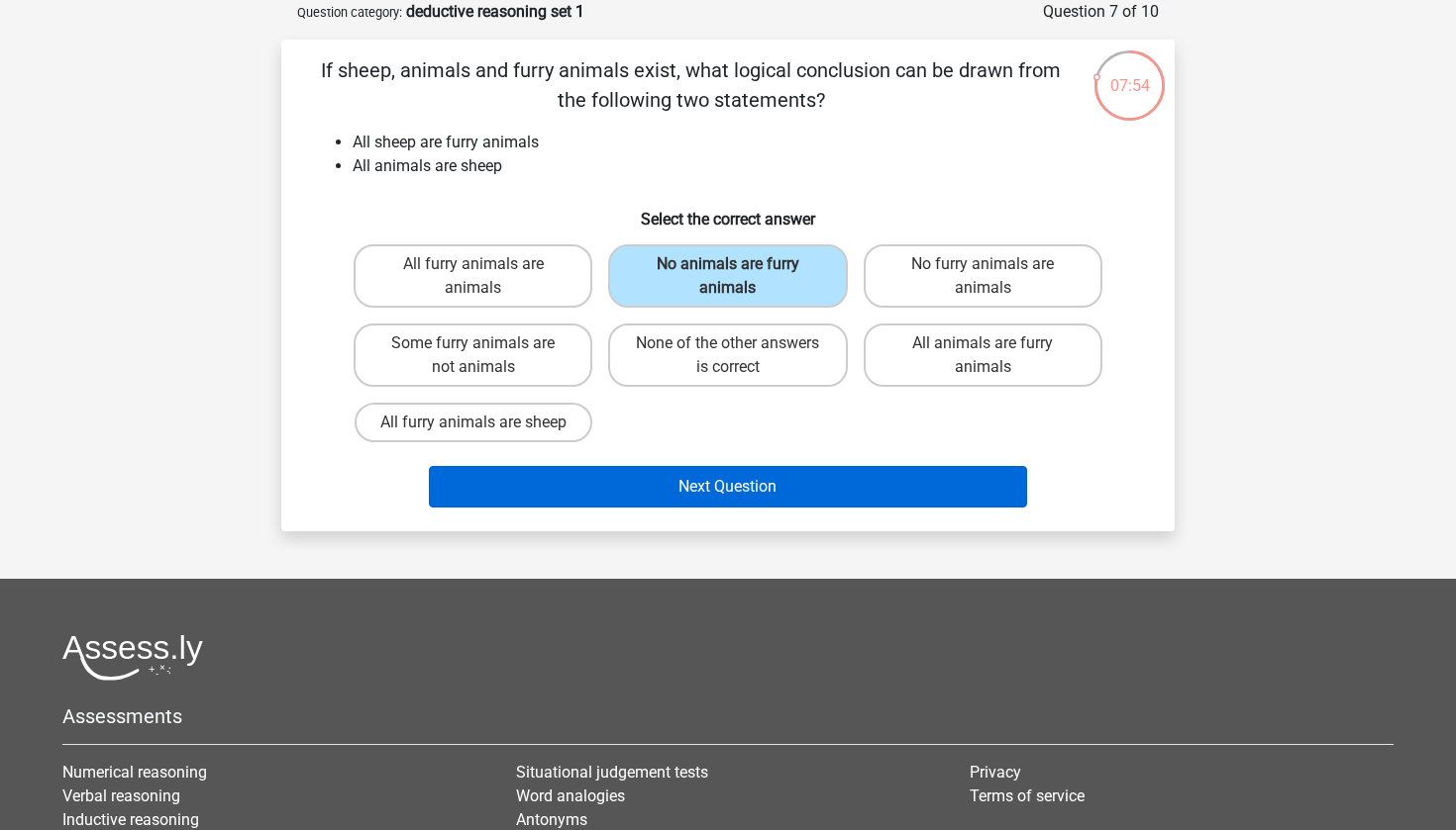
click at [752, 479] on button "Next Question" at bounding box center [728, 487] width 600 height 42
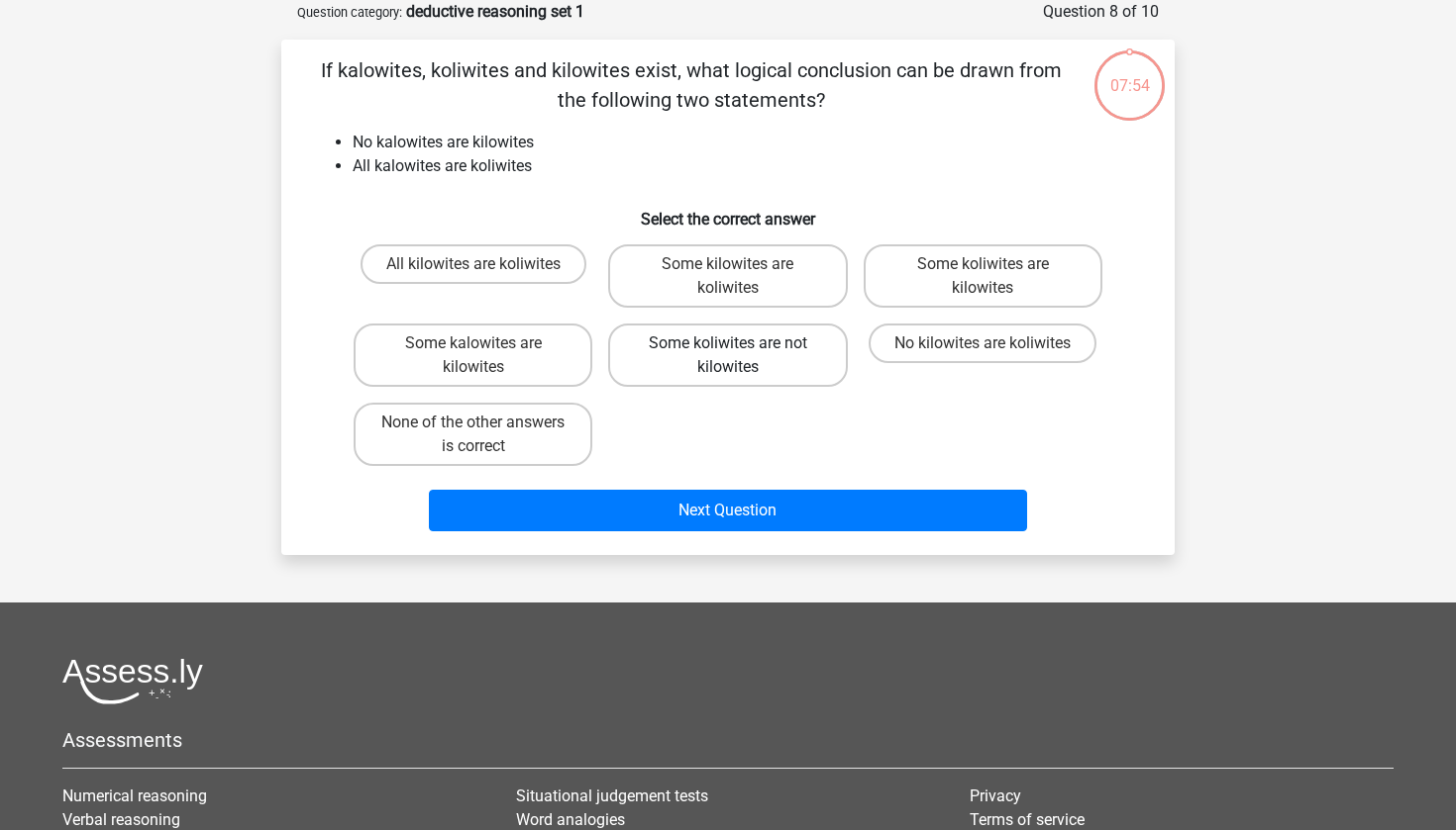
click at [741, 324] on label "Some koliwites are not kilowites" at bounding box center [727, 355] width 239 height 63
click at [740, 344] on input "Some koliwites are not kilowites" at bounding box center [733, 350] width 13 height 13
radio input "true"
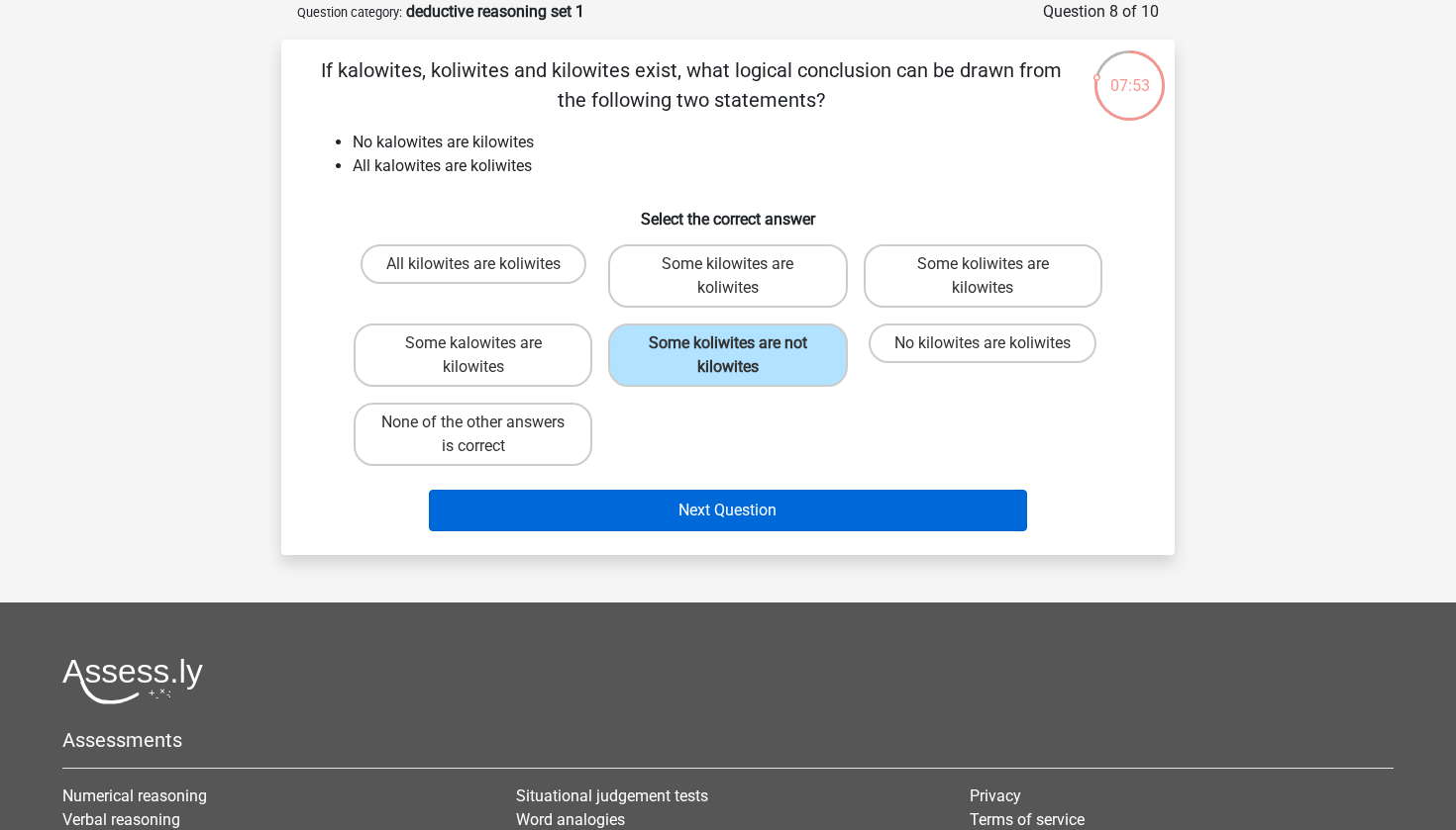
click at [715, 524] on button "Next Question" at bounding box center [728, 511] width 600 height 42
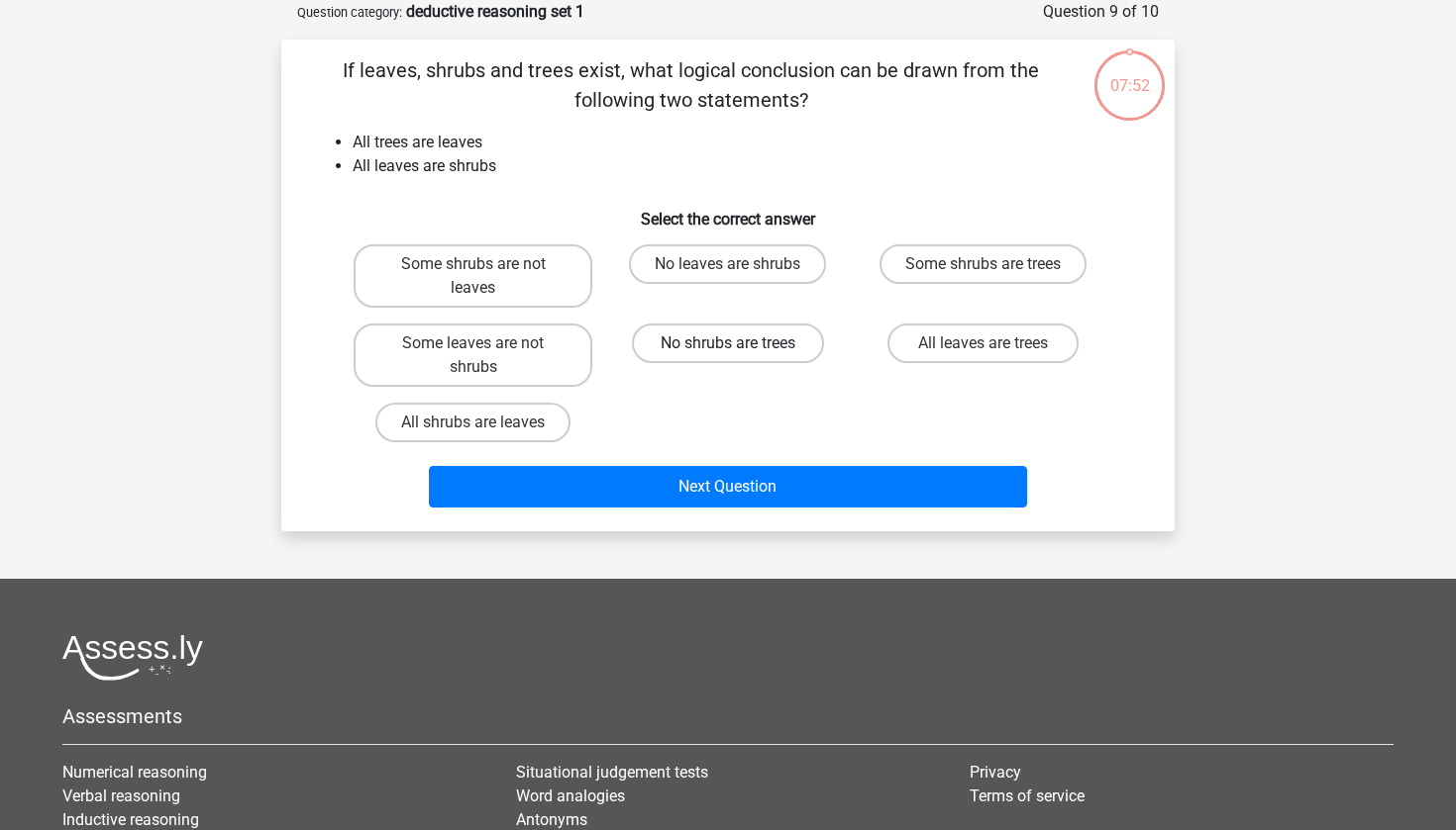
click at [743, 357] on label "No shrubs are trees" at bounding box center [727, 344] width 191 height 40
click at [740, 357] on input "No shrubs are trees" at bounding box center [733, 350] width 13 height 13
radio input "true"
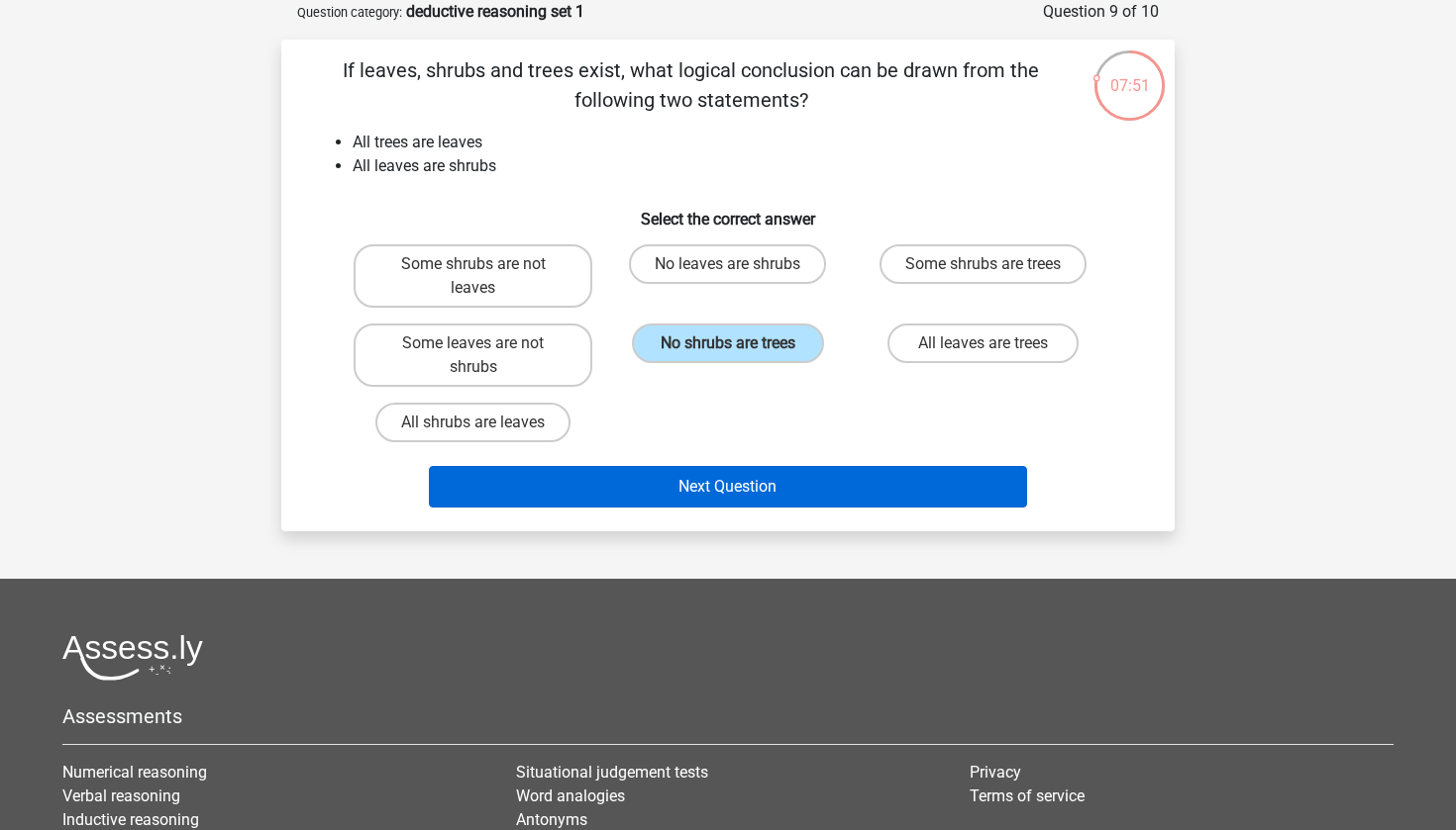
click at [733, 502] on button "Next Question" at bounding box center [728, 487] width 600 height 42
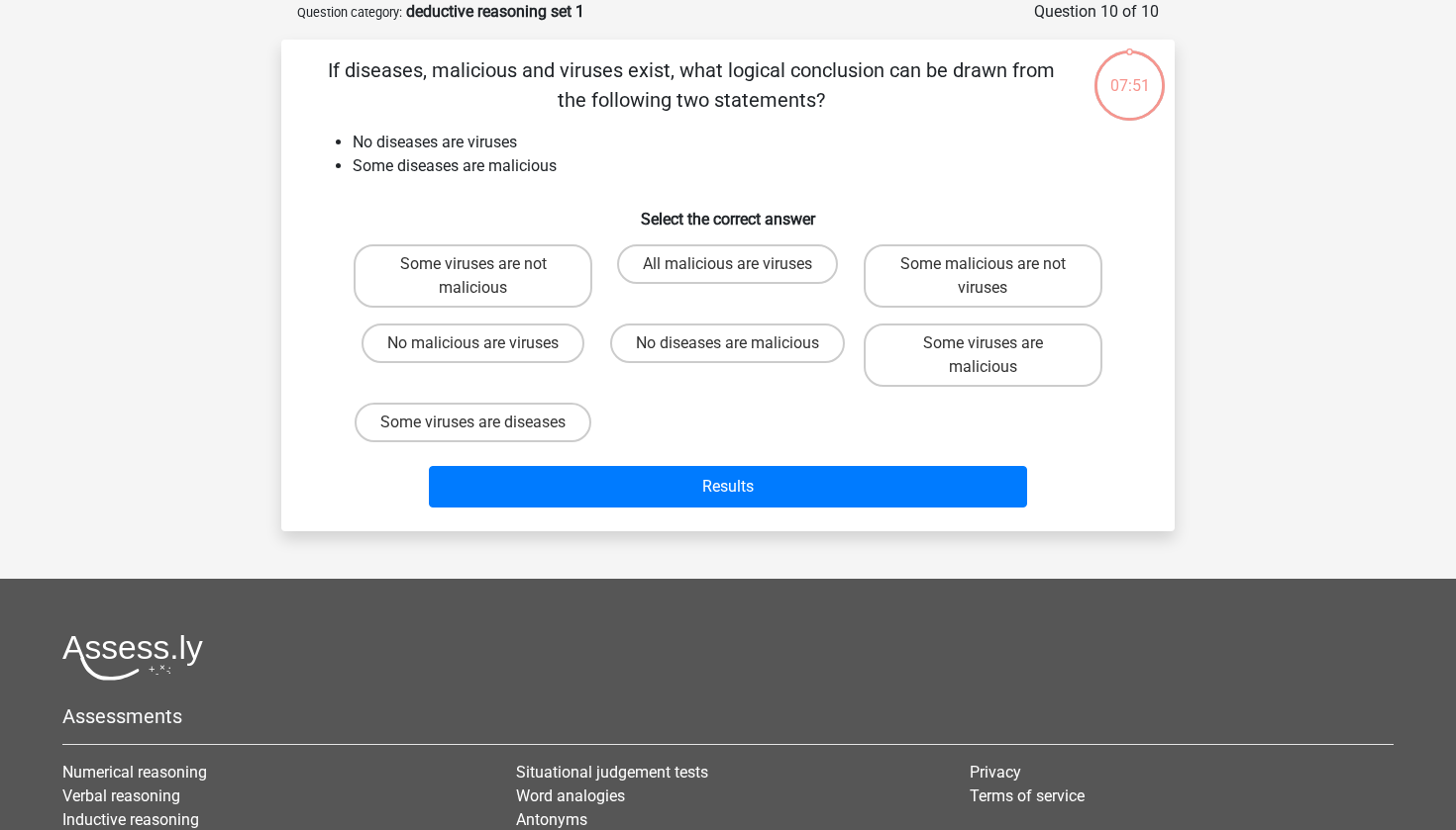
click at [731, 350] on input "No diseases are malicious" at bounding box center [733, 350] width 13 height 13
radio input "true"
click at [735, 450] on div "Some viruses are not malicious All malicious are viruses Some malicious are not…" at bounding box center [728, 344] width 764 height 214
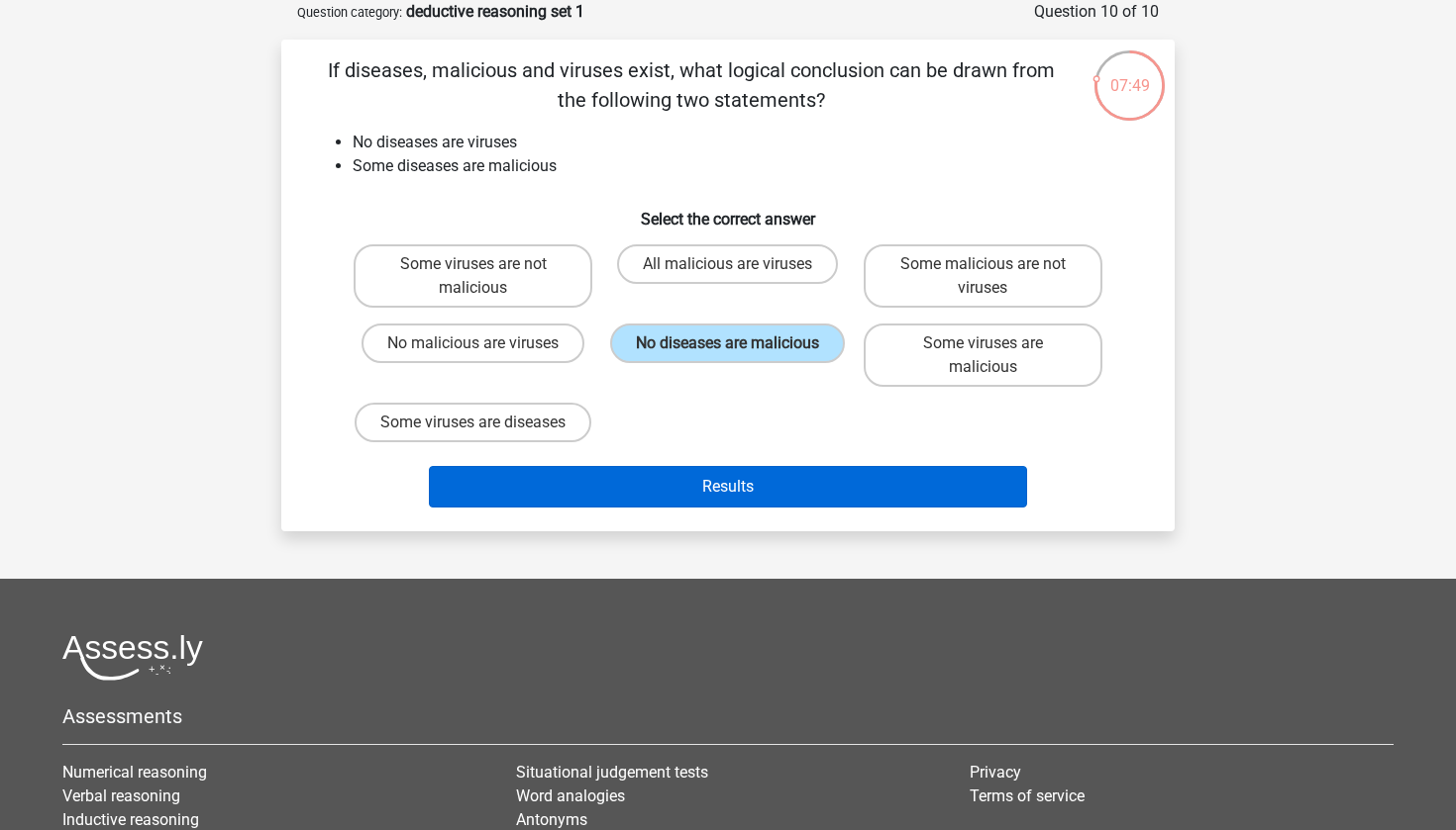
click at [741, 498] on button "Results" at bounding box center [728, 487] width 600 height 42
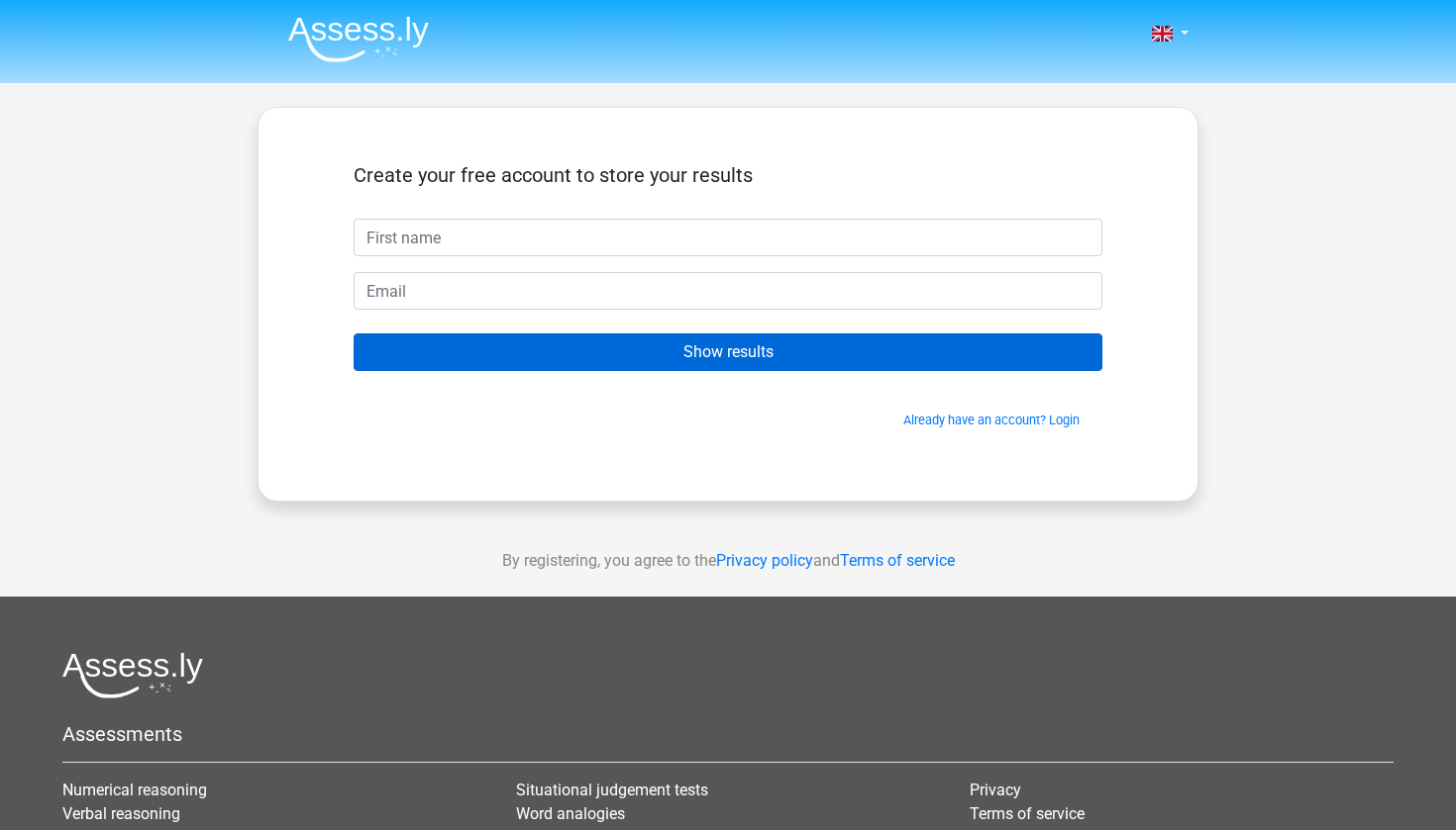
click at [792, 355] on input "Show results" at bounding box center [728, 353] width 748 height 38
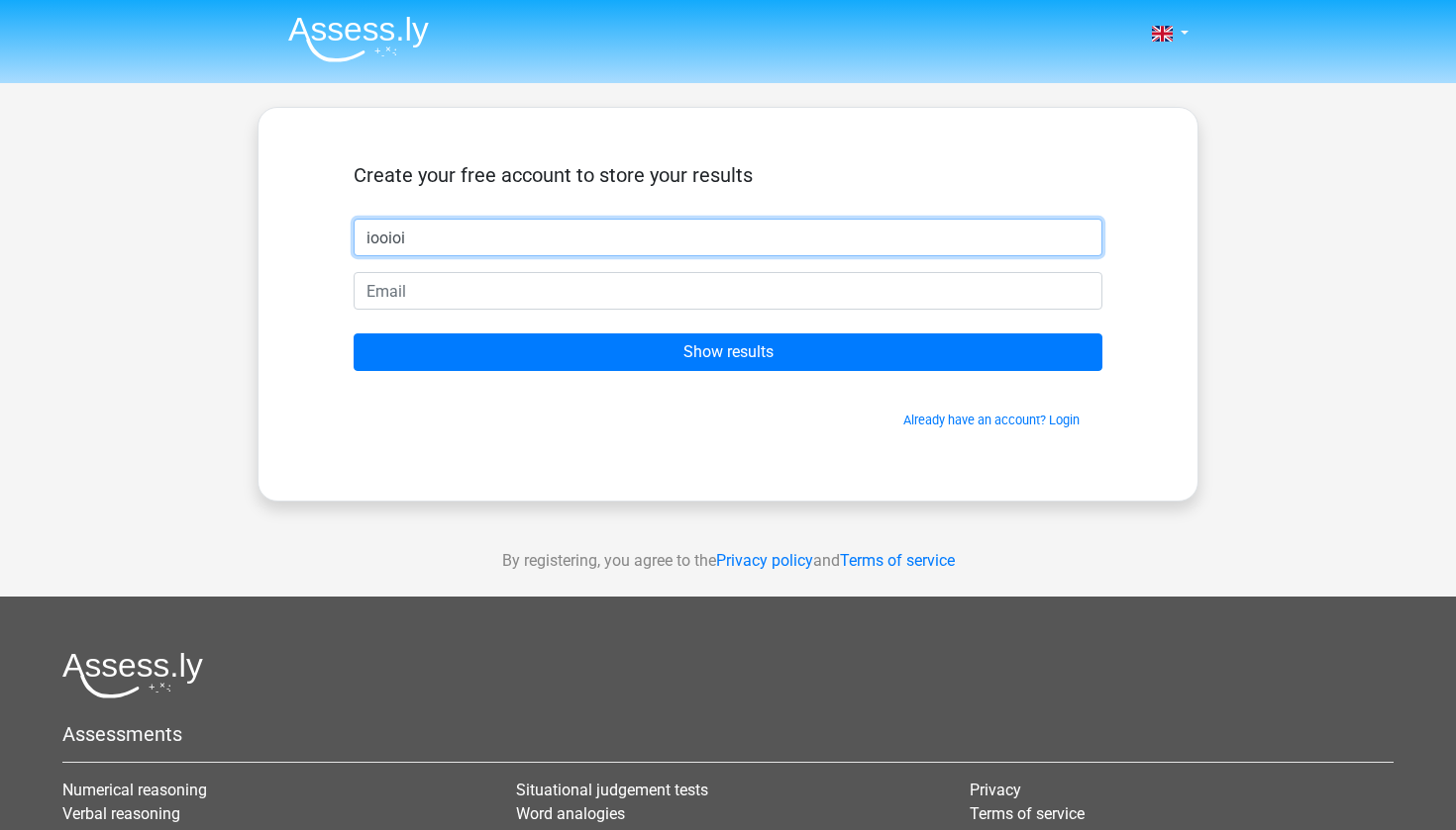
type input "iooioi"
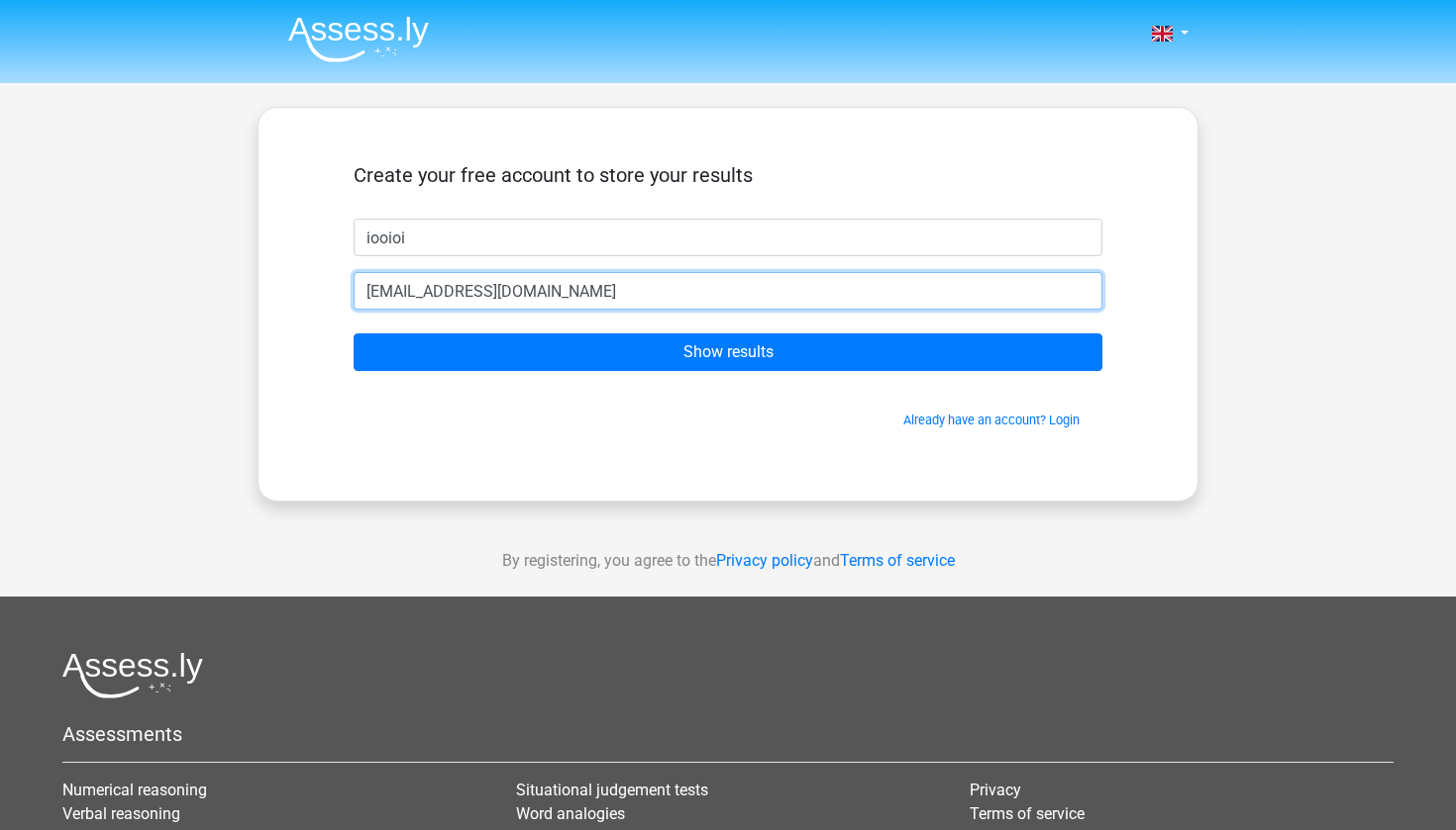
type input "jlnnp@gmail.com"
click at [728, 353] on input "Show results" at bounding box center [728, 353] width 748 height 38
